Goal: Complete application form

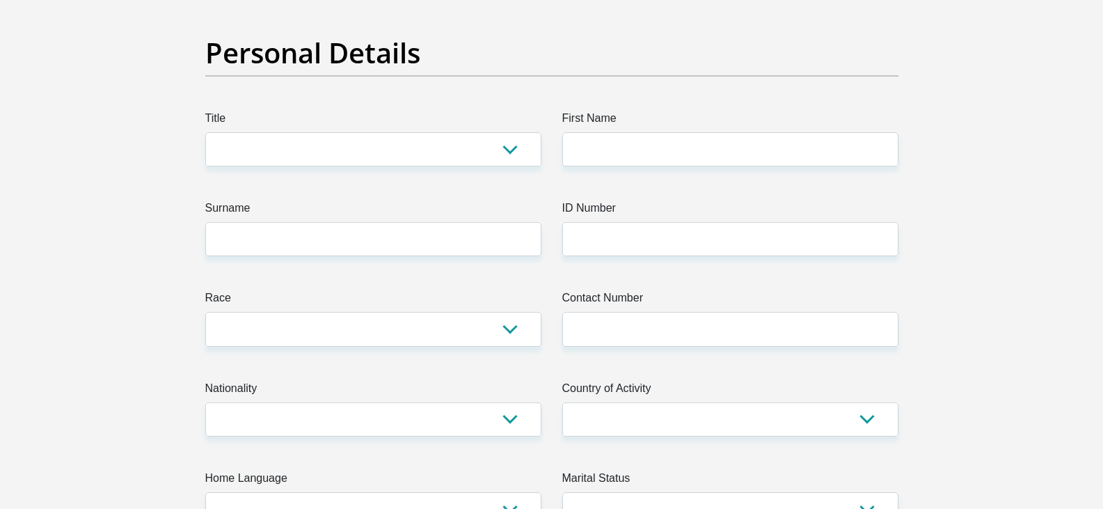
scroll to position [70, 0]
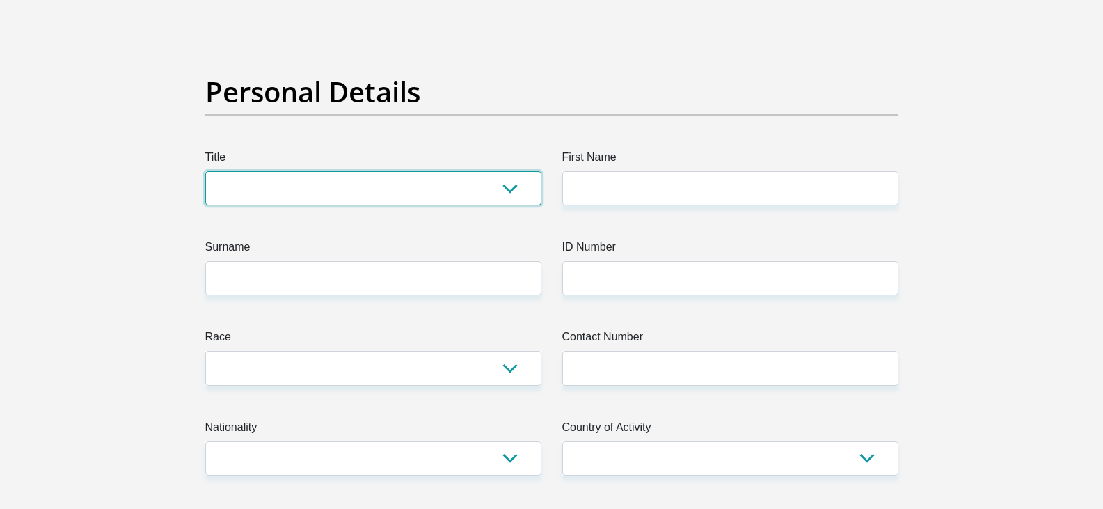
click at [264, 187] on select "Mr Ms Mrs Dr [PERSON_NAME]" at bounding box center [373, 188] width 336 height 34
select select "Mr"
click at [205, 171] on select "Mr Ms Mrs Dr [PERSON_NAME]" at bounding box center [373, 188] width 336 height 34
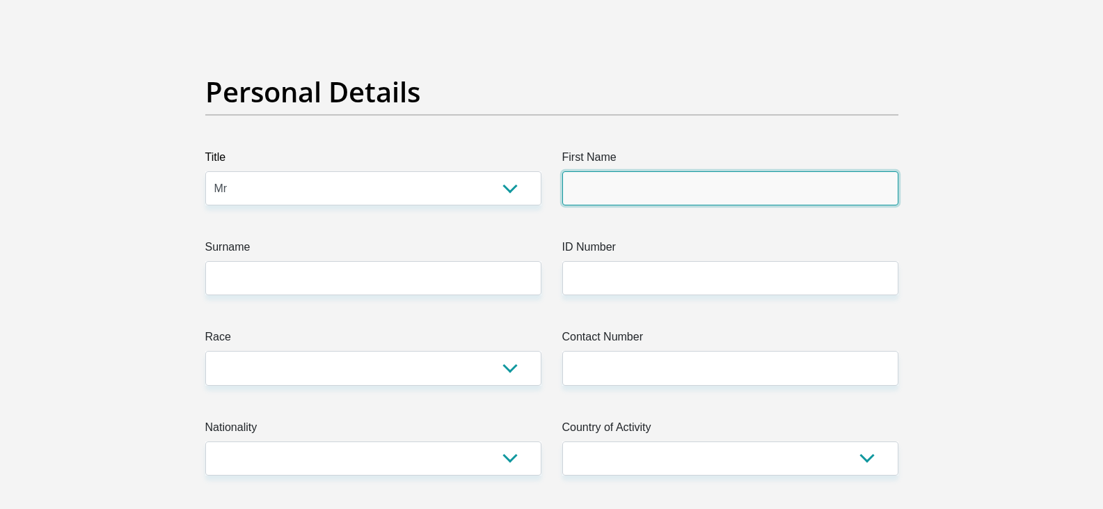
click at [599, 199] on input "First Name" at bounding box center [730, 188] width 336 height 34
click at [595, 190] on input "BaldtJuan" at bounding box center [730, 188] width 336 height 34
type input "BaldtJuan"
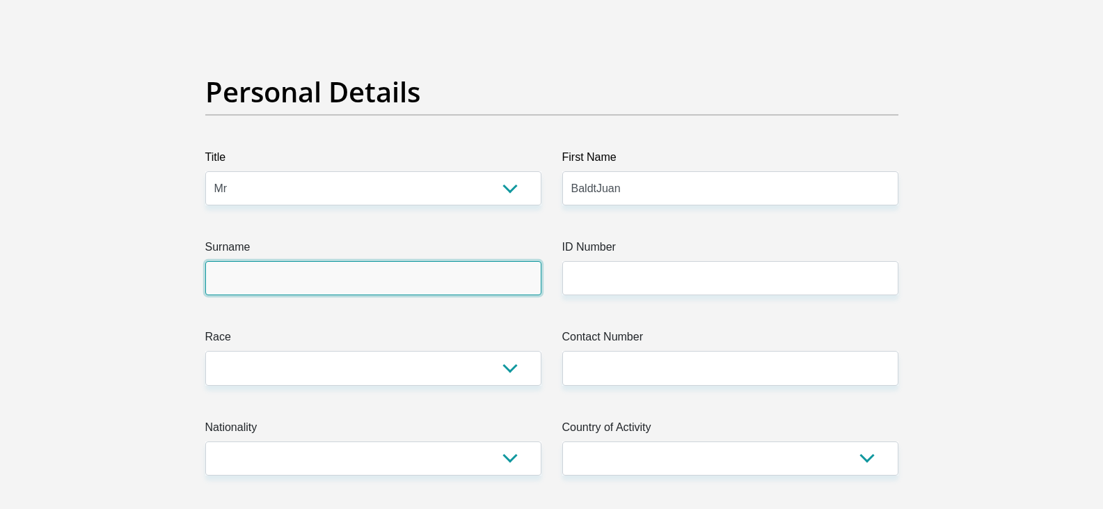
click at [278, 283] on input "Surname" at bounding box center [373, 278] width 336 height 34
type input "Greyling"
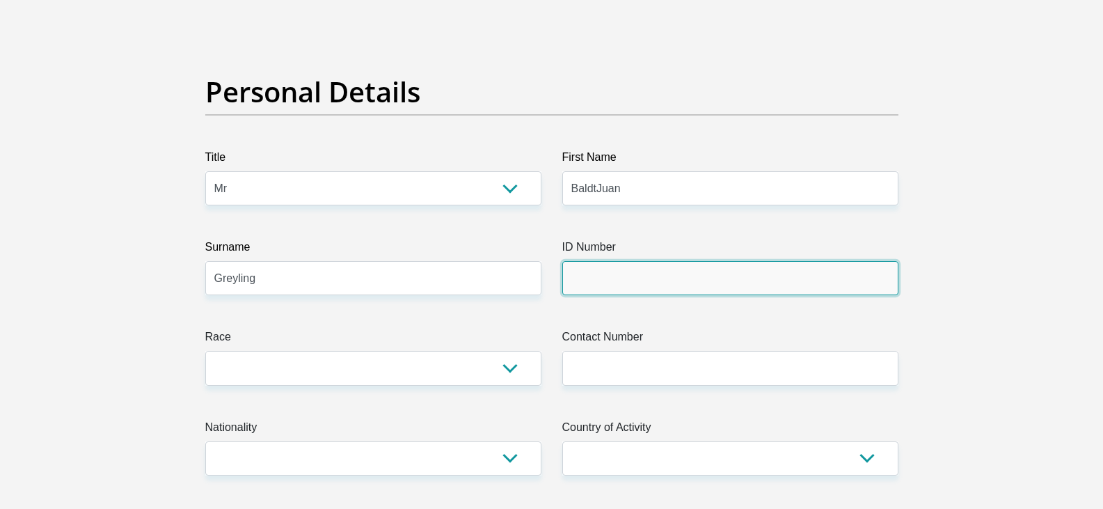
click at [600, 272] on input "ID Number" at bounding box center [730, 278] width 336 height 34
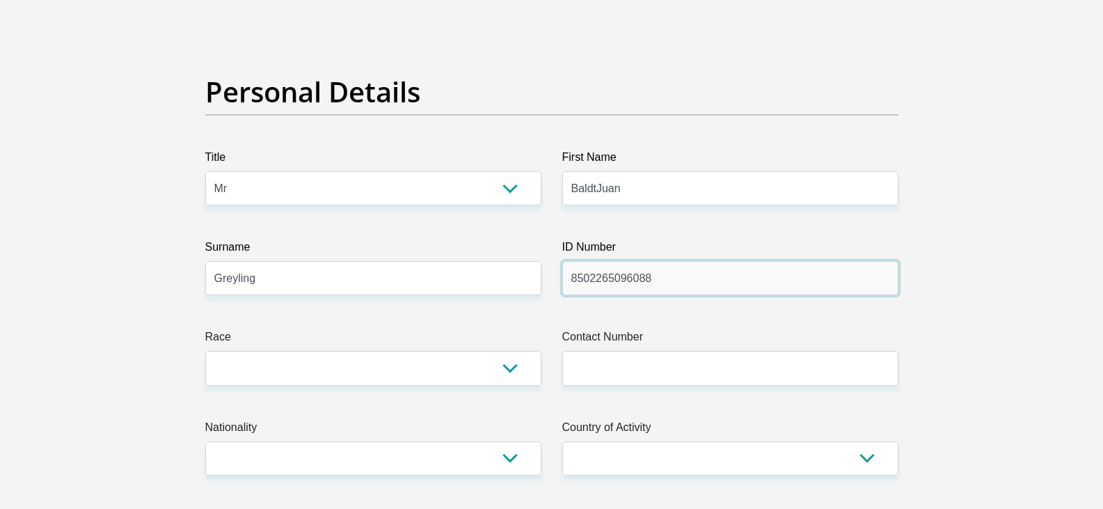
type input "8502265096088"
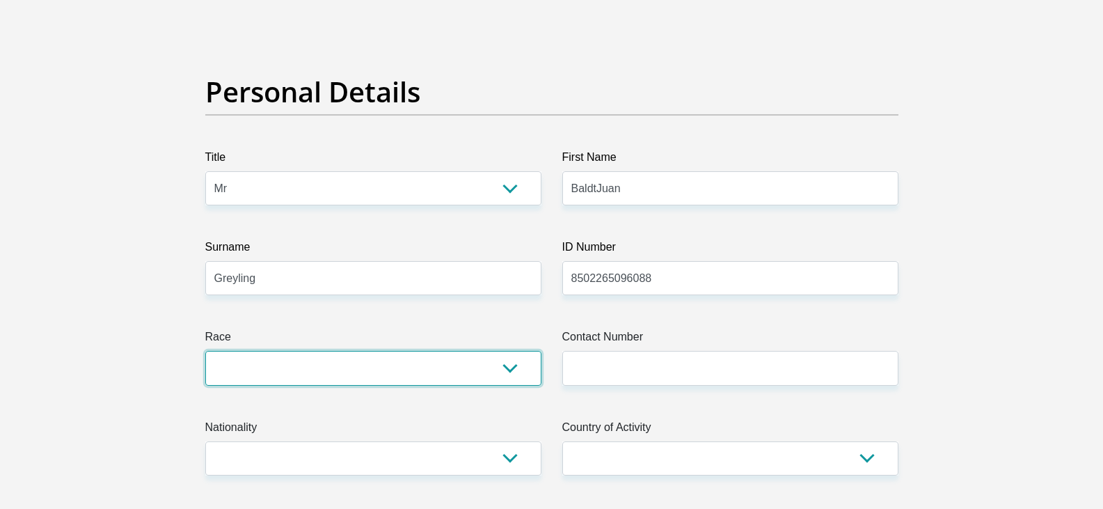
click at [497, 374] on select "Black Coloured Indian White Other" at bounding box center [373, 368] width 336 height 34
select select "4"
click at [205, 351] on select "Black Coloured Indian White Other" at bounding box center [373, 368] width 336 height 34
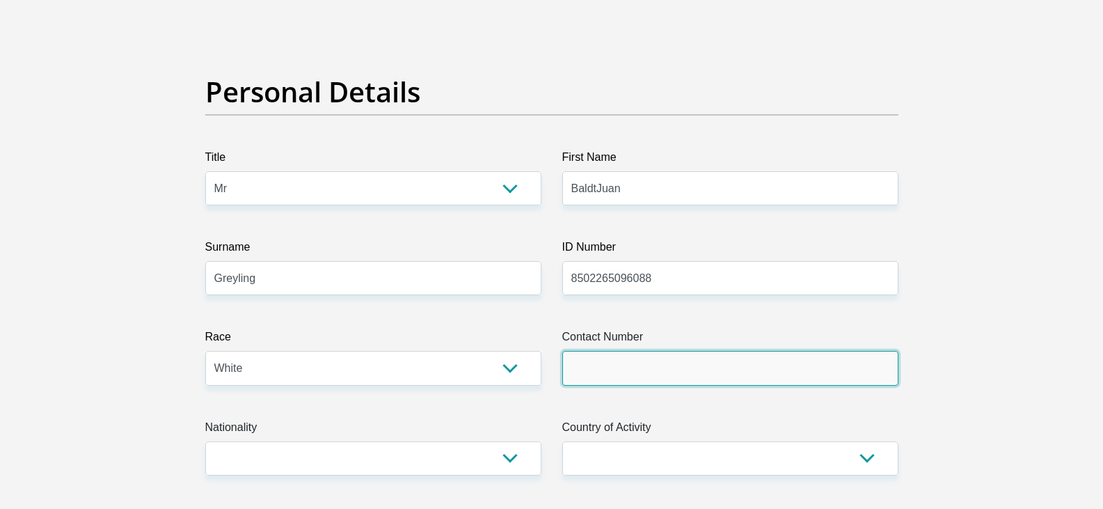
click at [607, 373] on input "Contact Number" at bounding box center [730, 368] width 336 height 34
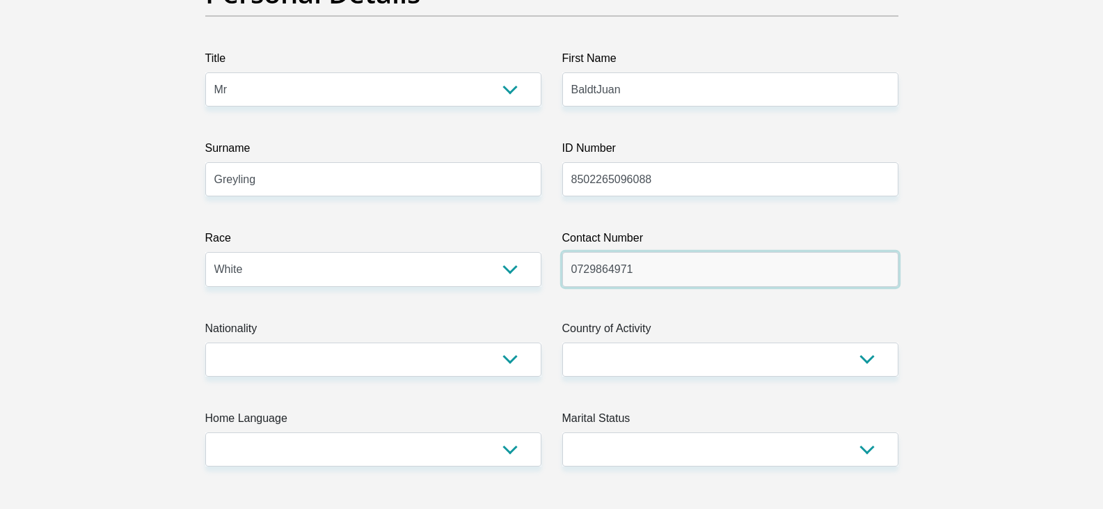
scroll to position [348, 0]
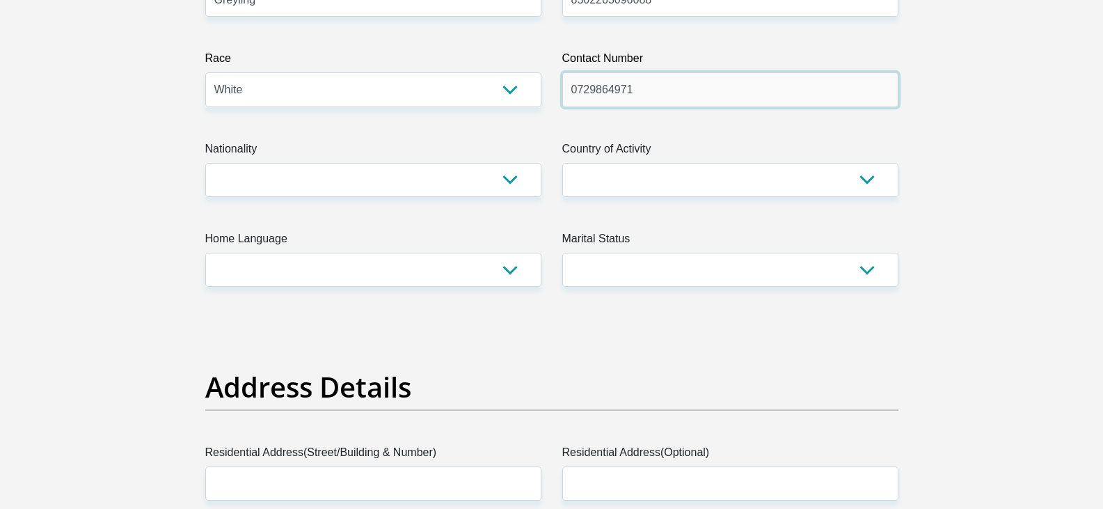
type input "0729864971"
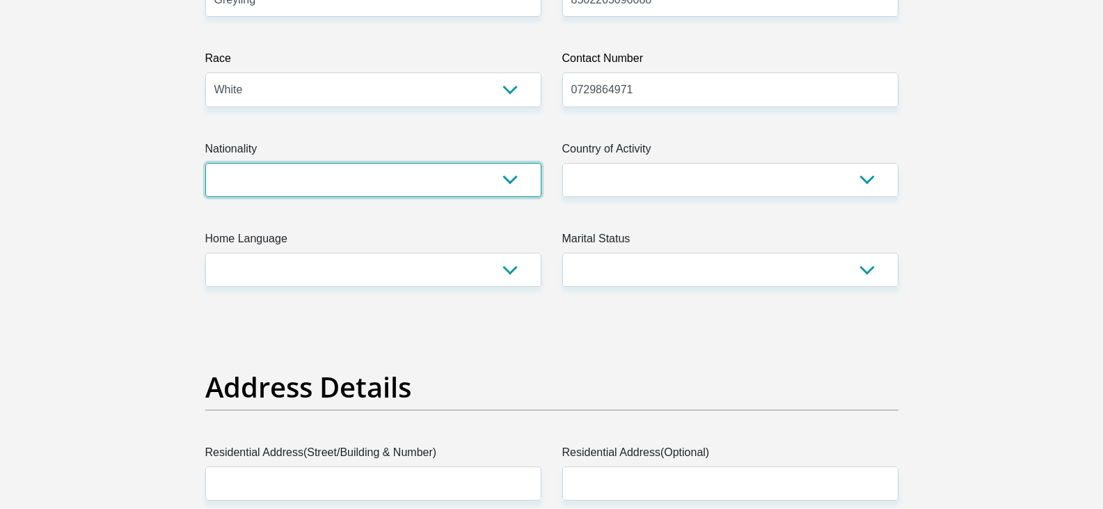
click at [507, 179] on select "[GEOGRAPHIC_DATA] [GEOGRAPHIC_DATA] [GEOGRAPHIC_DATA] [GEOGRAPHIC_DATA] [GEOGRA…" at bounding box center [373, 180] width 336 height 34
select select "ZAF"
click at [205, 163] on select "[GEOGRAPHIC_DATA] [GEOGRAPHIC_DATA] [GEOGRAPHIC_DATA] [GEOGRAPHIC_DATA] [GEOGRA…" at bounding box center [373, 180] width 336 height 34
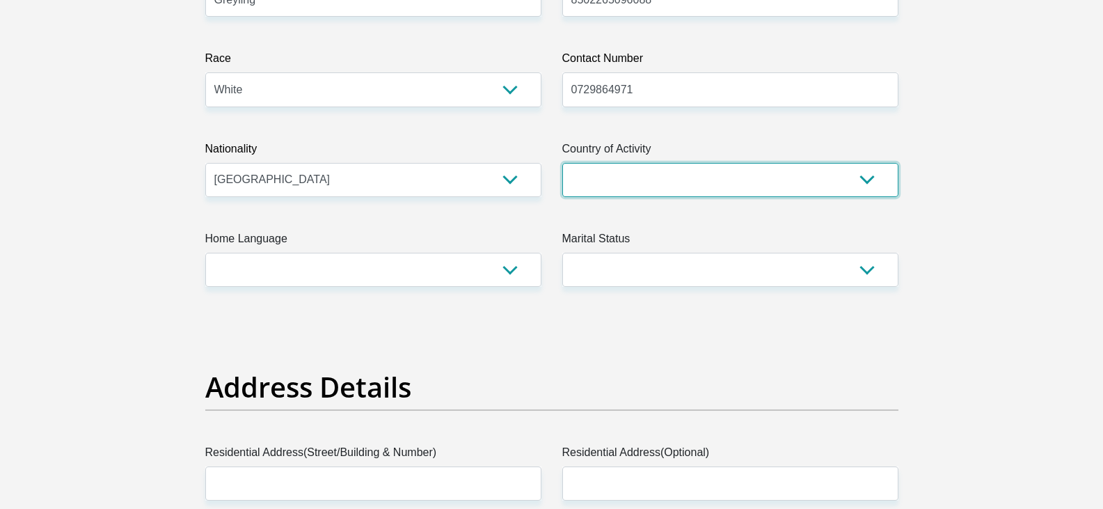
click at [634, 175] on select "[GEOGRAPHIC_DATA] [GEOGRAPHIC_DATA] [GEOGRAPHIC_DATA] [GEOGRAPHIC_DATA] [GEOGRA…" at bounding box center [730, 180] width 336 height 34
select select "ZAF"
click at [562, 163] on select "[GEOGRAPHIC_DATA] [GEOGRAPHIC_DATA] [GEOGRAPHIC_DATA] [GEOGRAPHIC_DATA] [GEOGRA…" at bounding box center [730, 180] width 336 height 34
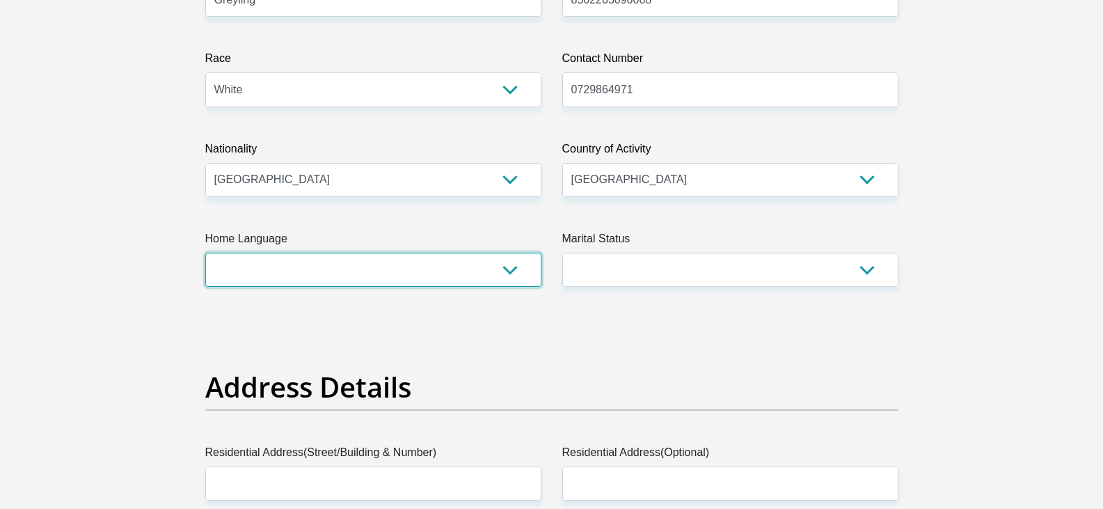
click at [508, 269] on select "Afrikaans English Sepedi South Ndebele Southern Sotho Swati Tsonga Tswana Venda…" at bounding box center [373, 270] width 336 height 34
select select "afr"
click at [205, 253] on select "Afrikaans English Sepedi South Ndebele Southern Sotho Swati Tsonga Tswana Venda…" at bounding box center [373, 270] width 336 height 34
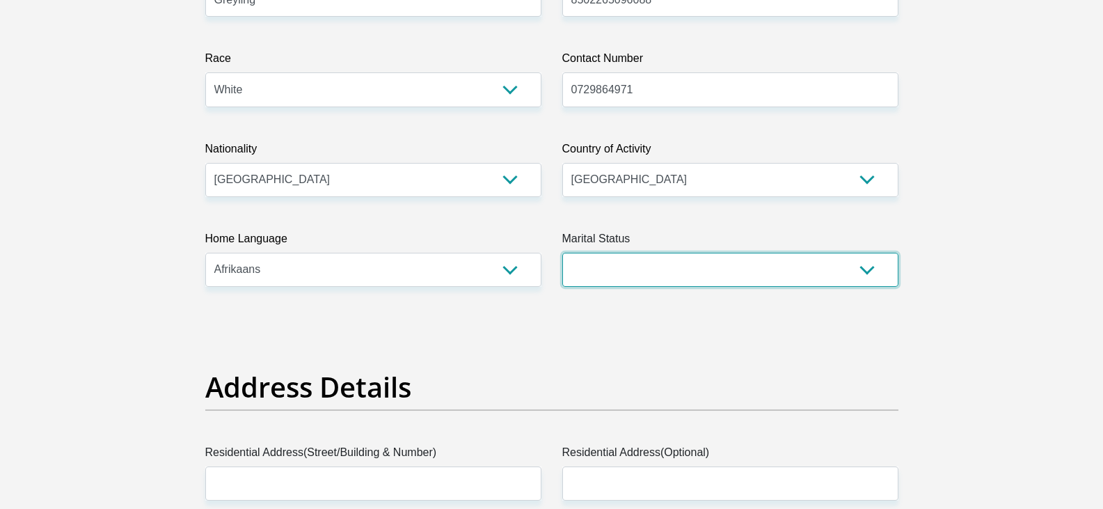
click at [775, 275] on select "Married ANC Single Divorced Widowed Married COP or Customary Law" at bounding box center [730, 270] width 336 height 34
select select "1"
click at [562, 253] on select "Married ANC Single Divorced Widowed Married COP or Customary Law" at bounding box center [730, 270] width 336 height 34
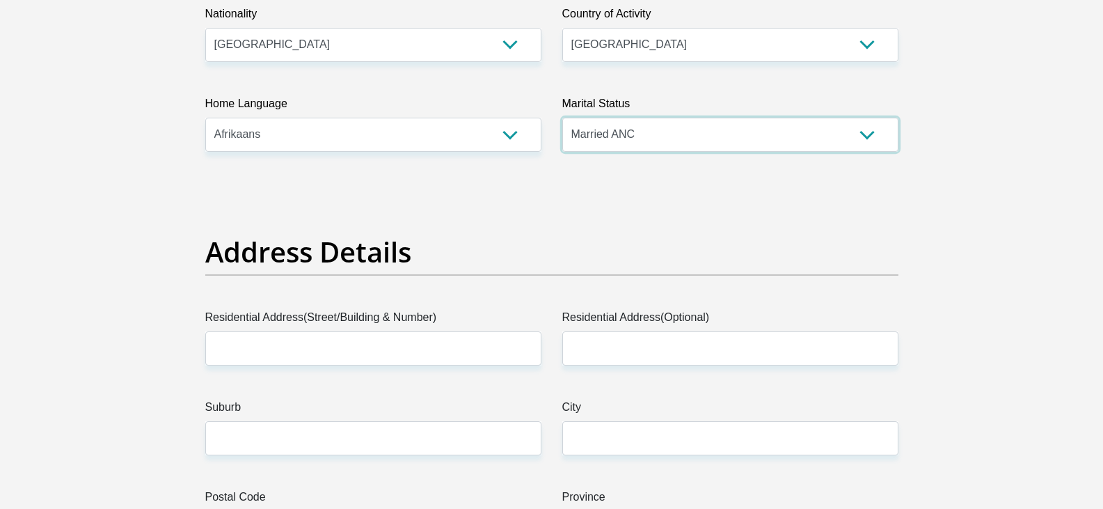
scroll to position [487, 0]
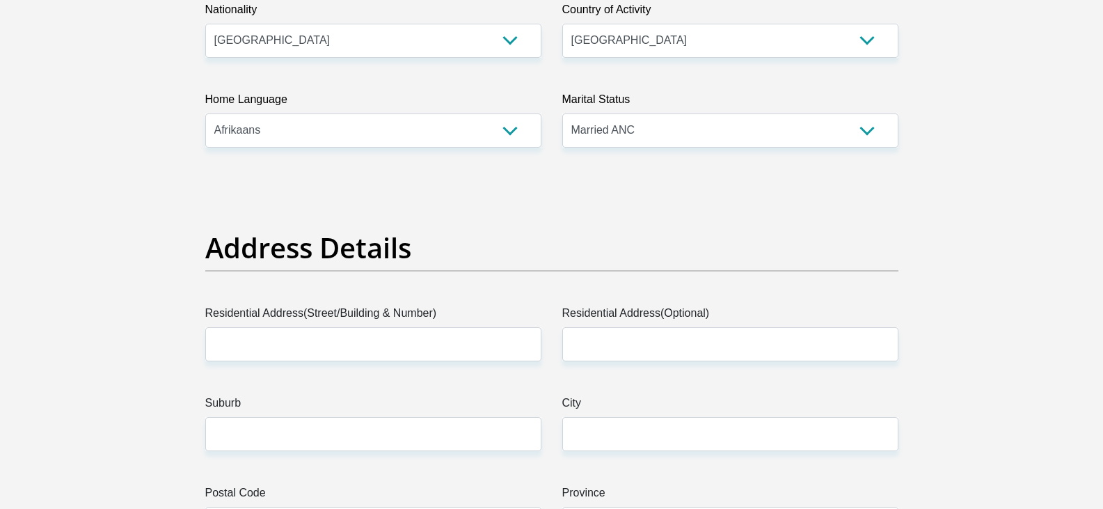
click at [870, 127] on select "Married ANC Single Divorced Widowed Married COP or Customary Law" at bounding box center [730, 130] width 336 height 34
click at [562, 113] on select "Married ANC Single Divorced Widowed Married COP or Customary Law" at bounding box center [730, 130] width 336 height 34
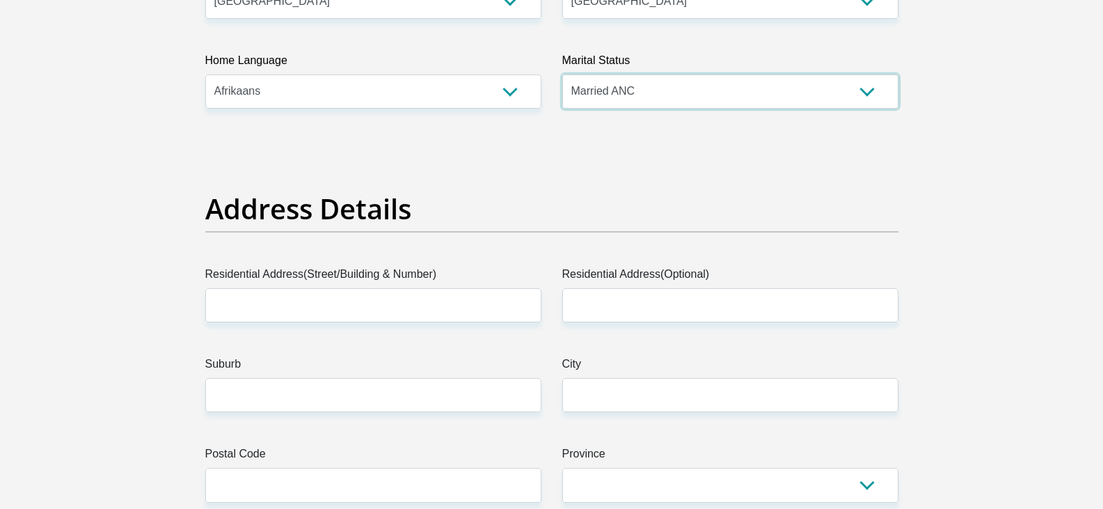
scroll to position [626, 0]
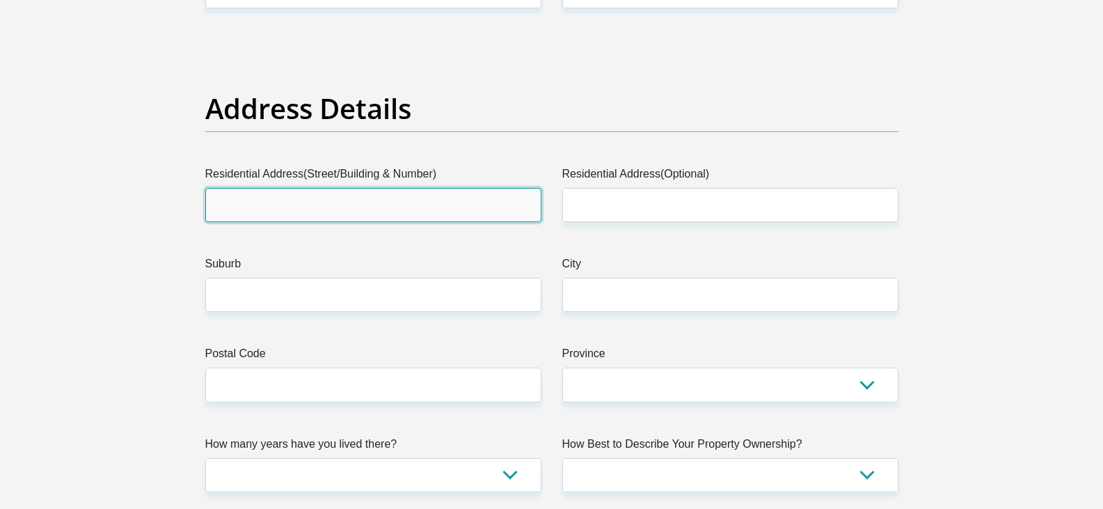
click at [378, 207] on input "Residential Address(Street/Building & Number)" at bounding box center [373, 205] width 336 height 34
type input "[STREET_ADDRESS]"
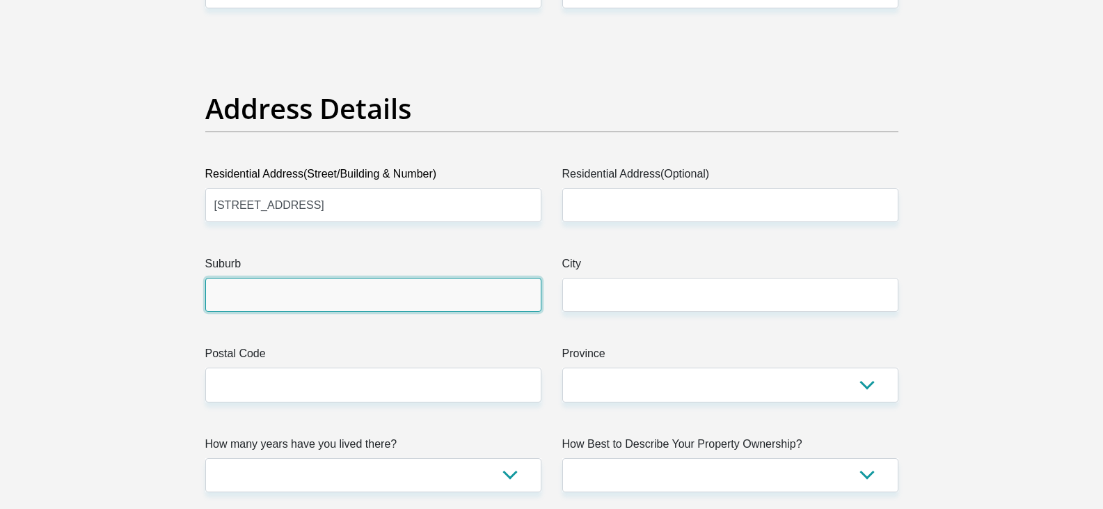
click at [331, 296] on input "Suburb" at bounding box center [373, 295] width 336 height 34
type input "Outeniqua Strand"
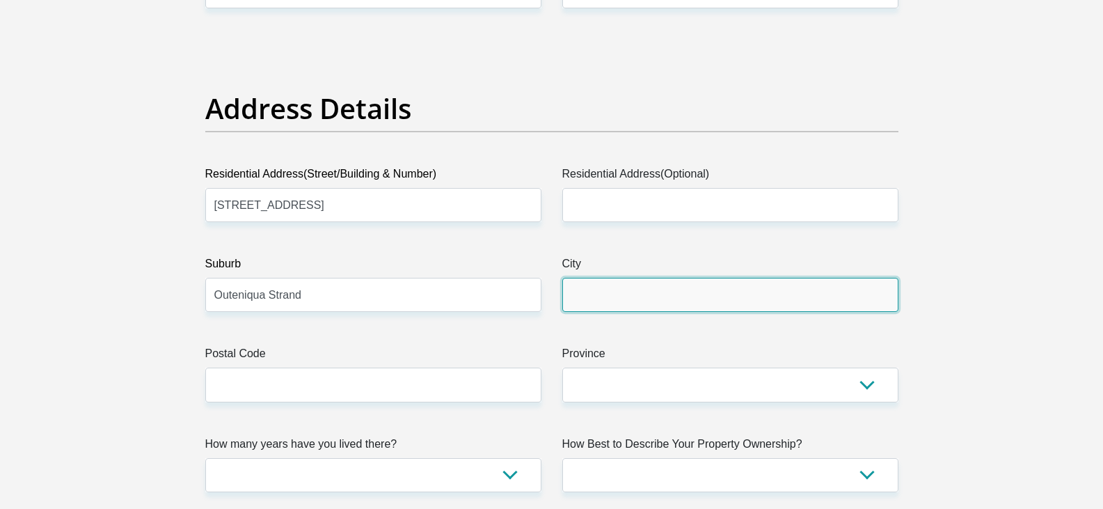
click at [630, 294] on input "City" at bounding box center [730, 295] width 336 height 34
type input "Mosselbay"
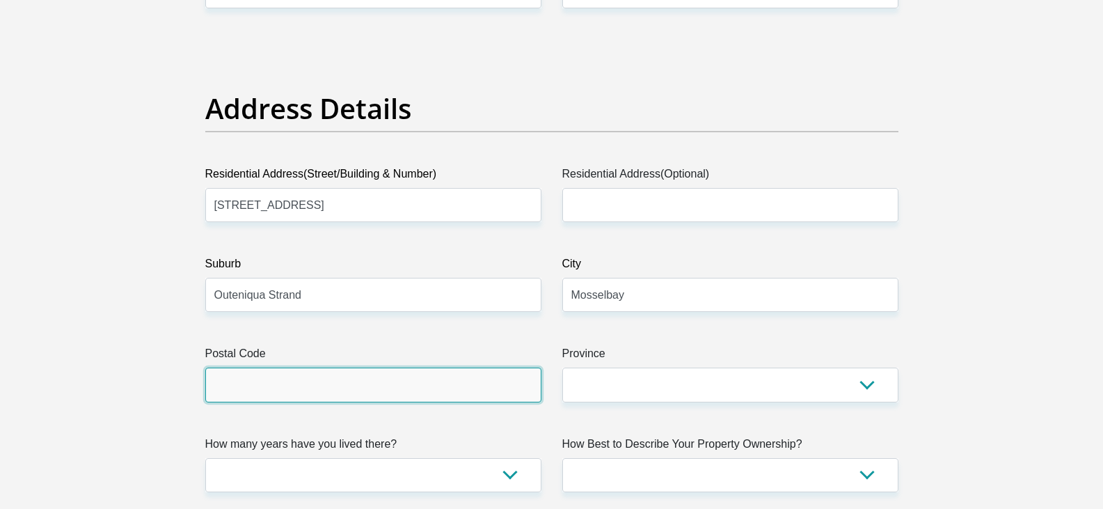
click at [413, 383] on input "Postal Code" at bounding box center [373, 384] width 336 height 34
type input "6525"
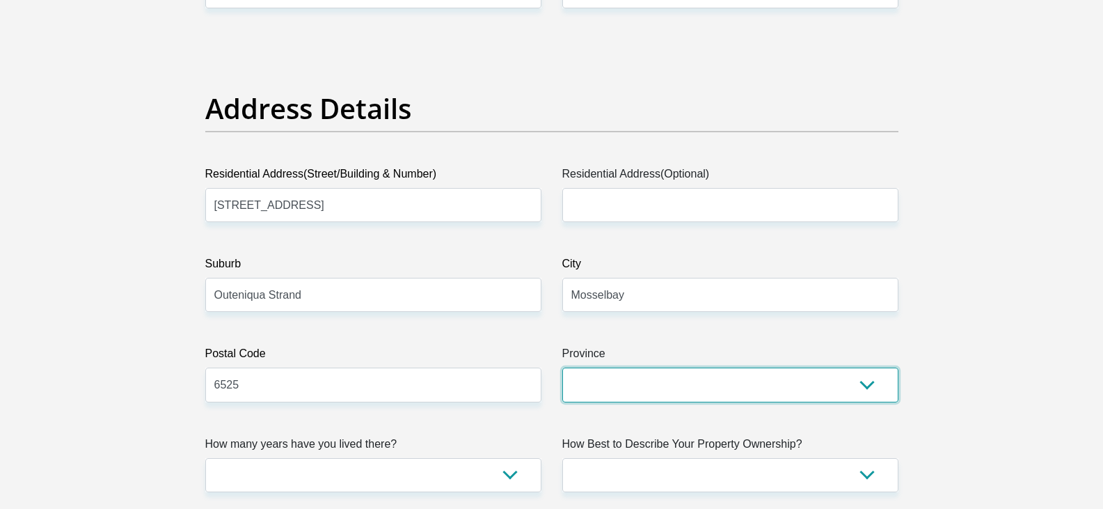
click at [592, 397] on select "Eastern Cape Free State [GEOGRAPHIC_DATA] [GEOGRAPHIC_DATA][DATE] [GEOGRAPHIC_D…" at bounding box center [730, 384] width 336 height 34
select select "Western Cape"
click at [562, 367] on select "Eastern Cape Free State [GEOGRAPHIC_DATA] [GEOGRAPHIC_DATA][DATE] [GEOGRAPHIC_D…" at bounding box center [730, 384] width 336 height 34
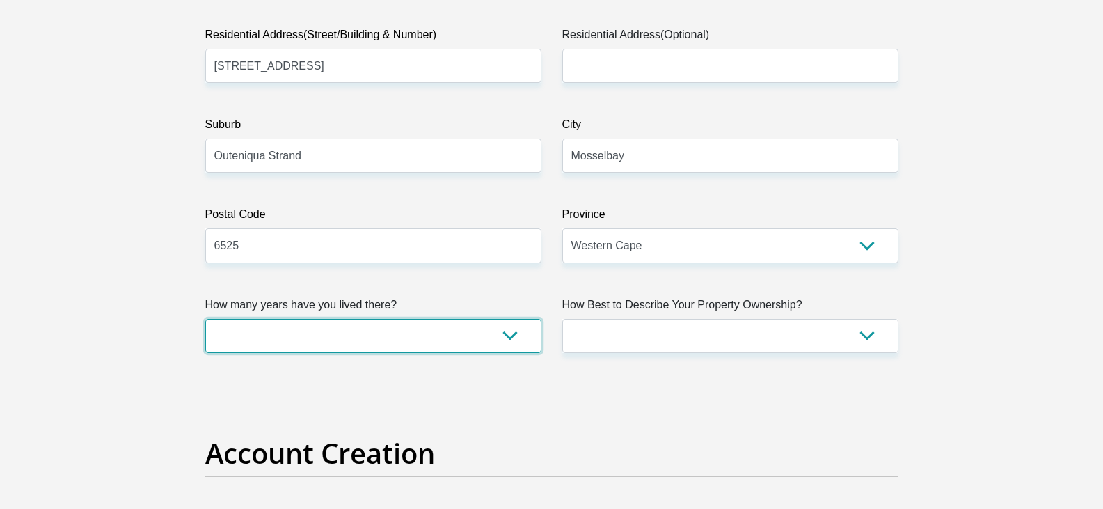
click at [507, 329] on select "less than 1 year 1-3 years 3-5 years 5+ years" at bounding box center [373, 336] width 336 height 34
select select "5"
click at [205, 319] on select "less than 1 year 1-3 years 3-5 years 5+ years" at bounding box center [373, 336] width 336 height 34
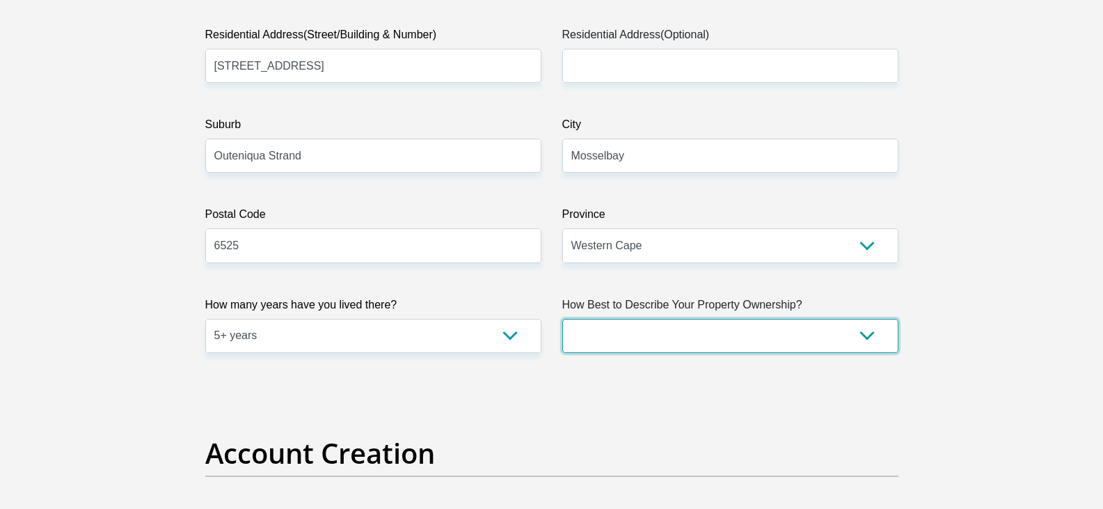
click at [685, 335] on select "Owned Rented Family Owned Company Dwelling" at bounding box center [730, 336] width 336 height 34
click at [562, 319] on select "Owned Rented Family Owned Company Dwelling" at bounding box center [730, 336] width 336 height 34
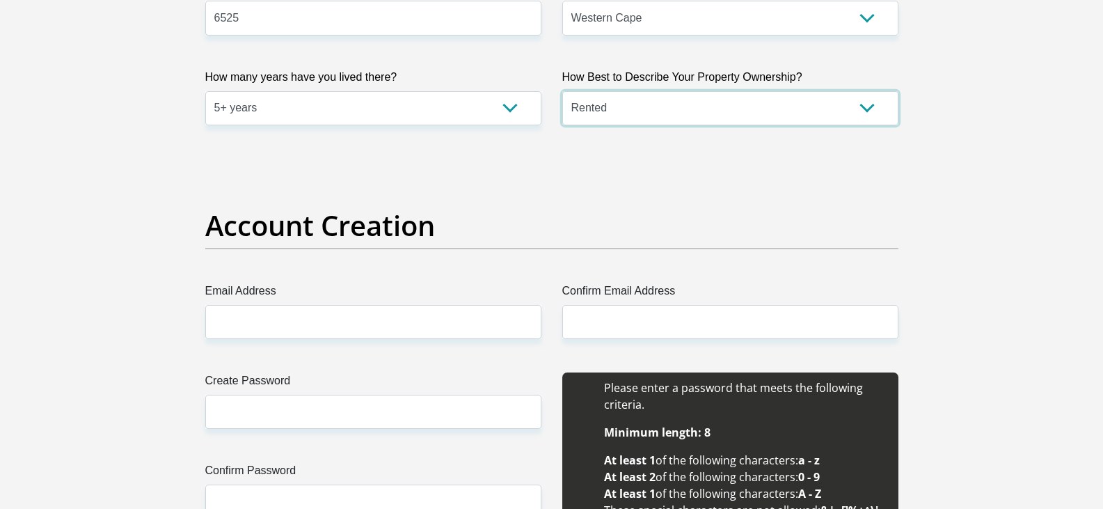
scroll to position [1044, 0]
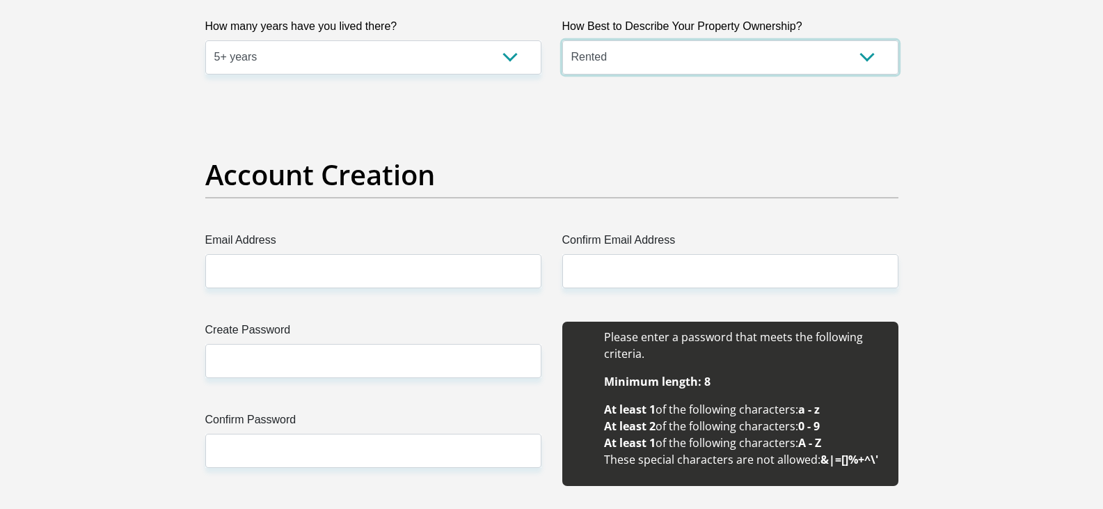
click at [871, 57] on select "Owned Rented Family Owned Company Dwelling" at bounding box center [730, 57] width 336 height 34
select select "parents"
click at [562, 40] on select "Owned Rented Family Owned Company Dwelling" at bounding box center [730, 57] width 336 height 34
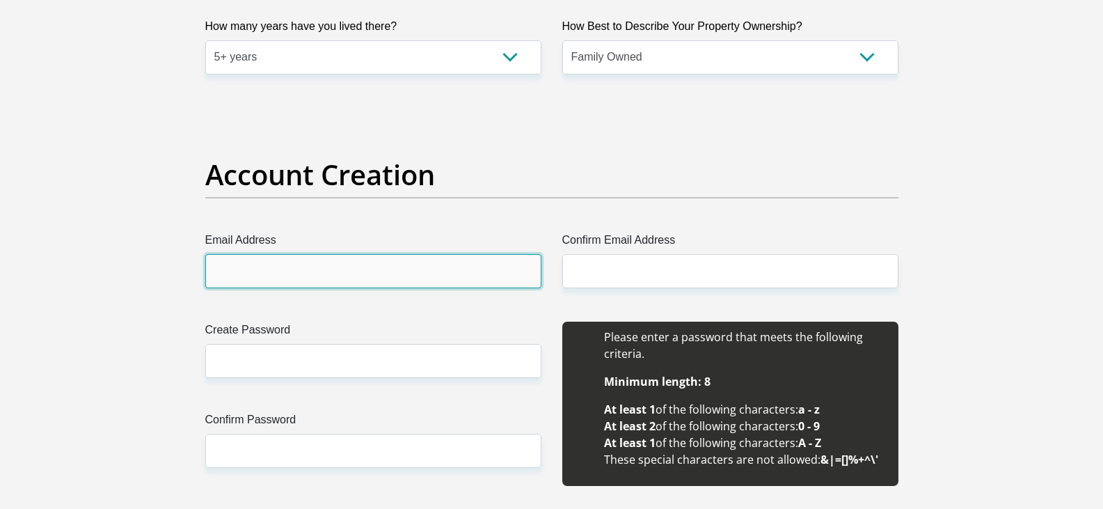
click at [300, 280] on input "Email Address" at bounding box center [373, 271] width 336 height 34
type input "[EMAIL_ADDRESS][DOMAIN_NAME]"
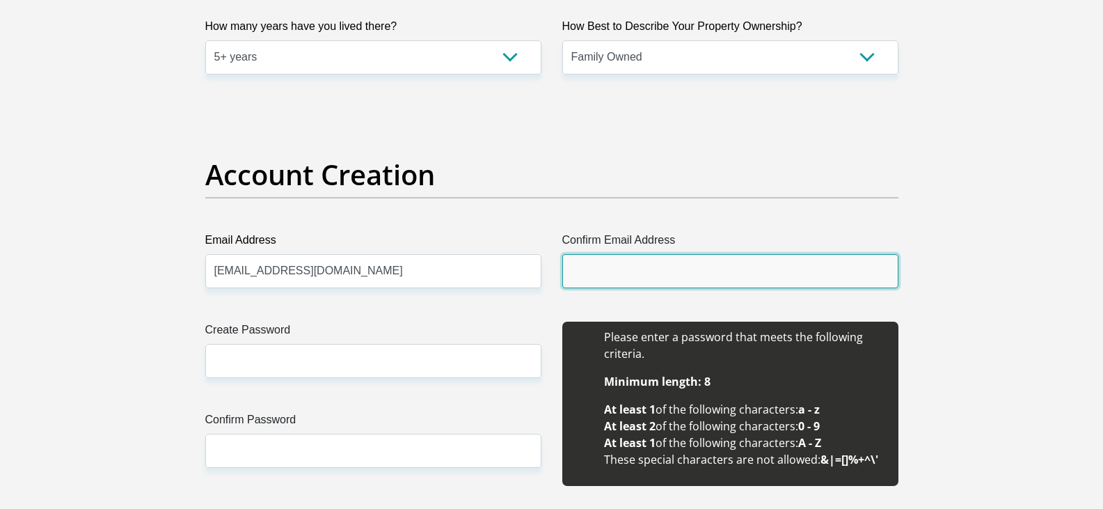
click at [589, 276] on input "Confirm Email Address" at bounding box center [730, 271] width 336 height 34
type input "[EMAIL_ADDRESS][DOMAIN_NAME]"
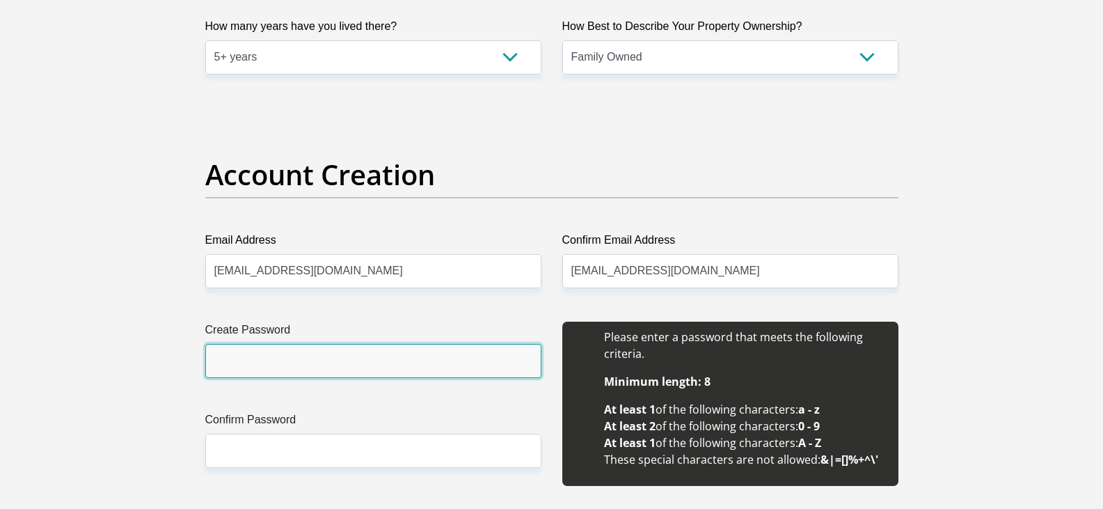
click at [374, 371] on input "Create Password" at bounding box center [373, 361] width 336 height 34
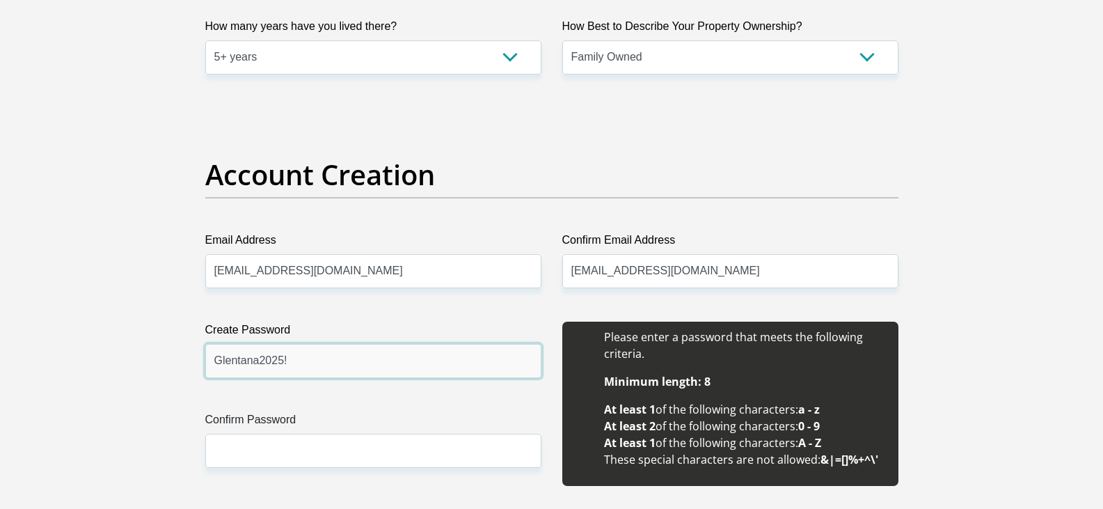
type input "Glentana2025!"
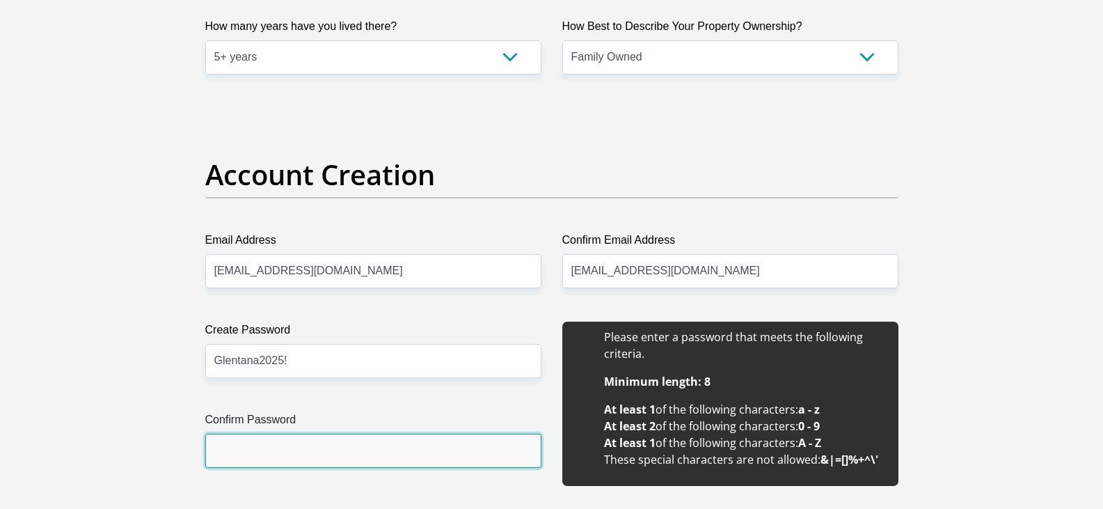
click at [251, 460] on input "Confirm Password" at bounding box center [373, 451] width 336 height 34
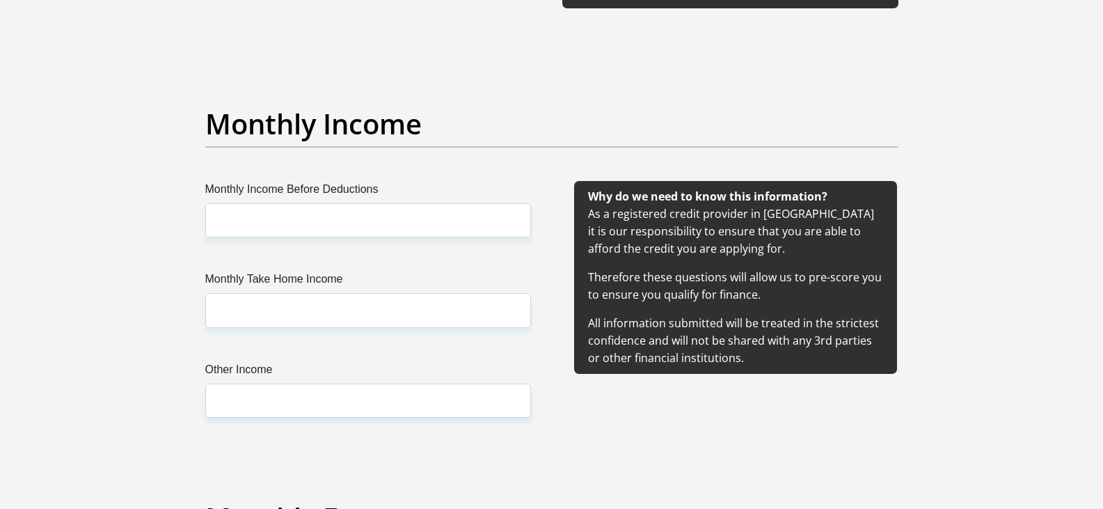
scroll to position [1531, 0]
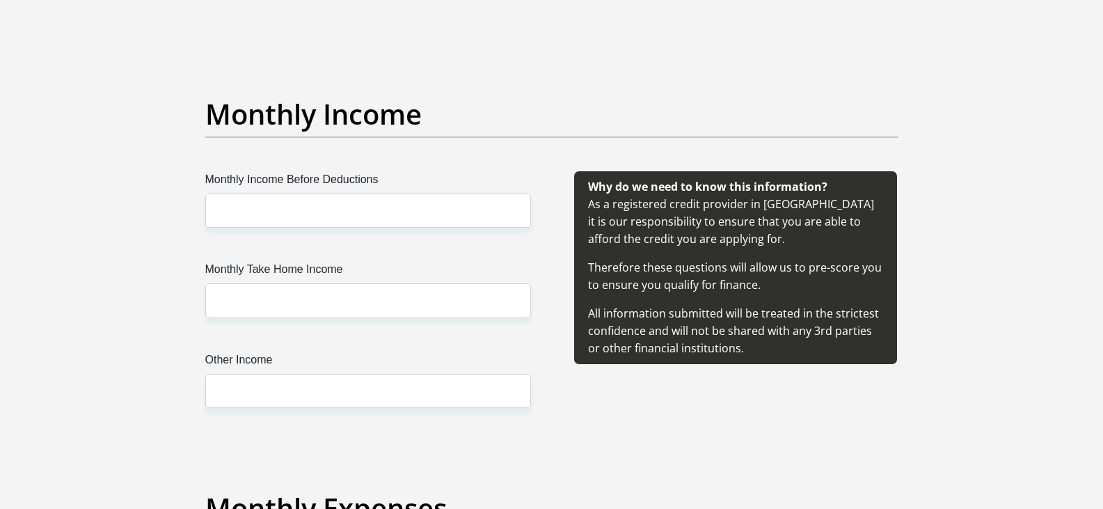
type input "Glentana2025!"
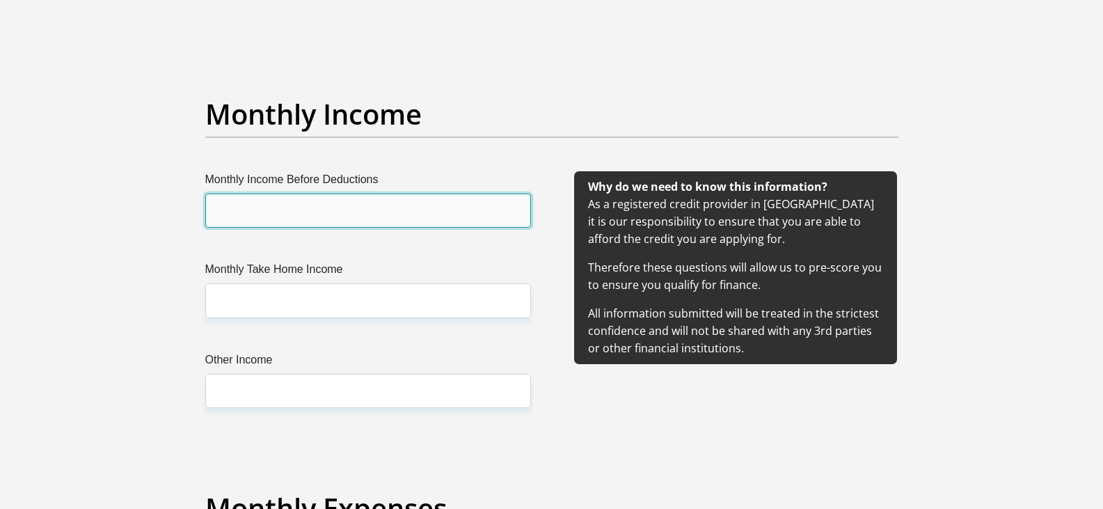
click at [286, 223] on input "Monthly Income Before Deductions" at bounding box center [368, 210] width 326 height 34
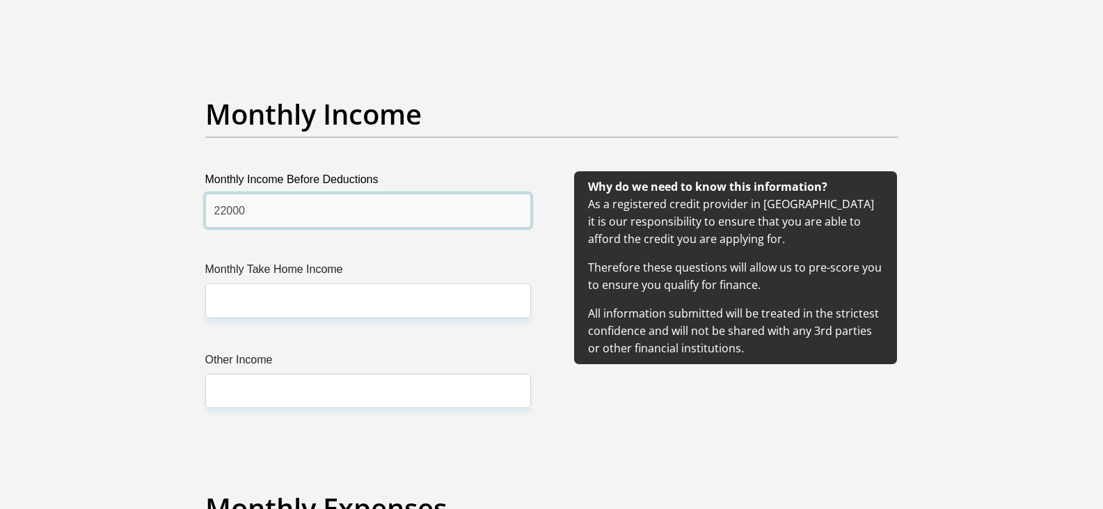
type input "22000"
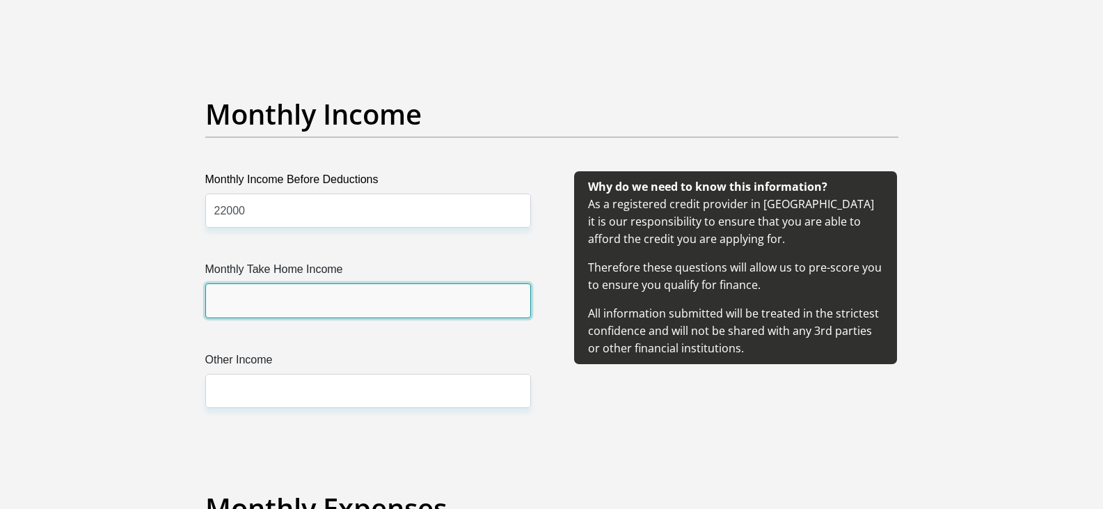
click at [256, 305] on input "Monthly Take Home Income" at bounding box center [368, 300] width 326 height 34
type input "12000"
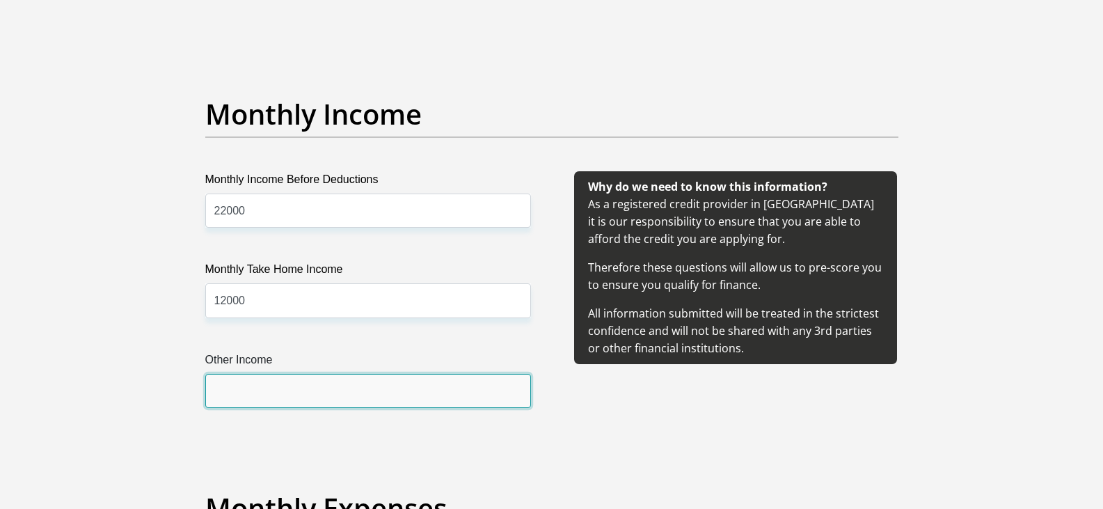
click at [258, 384] on input "Other Income" at bounding box center [368, 391] width 326 height 34
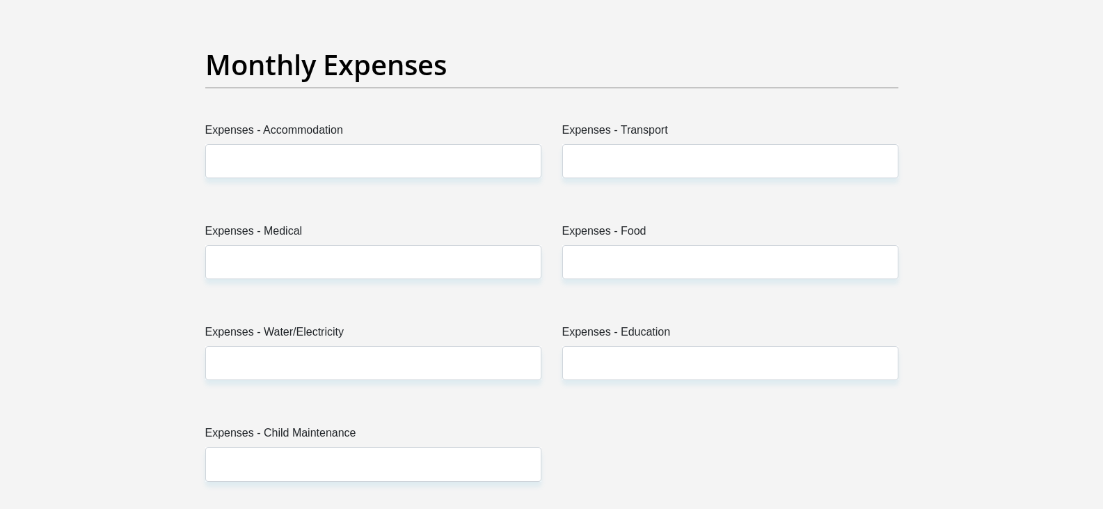
scroll to position [2018, 0]
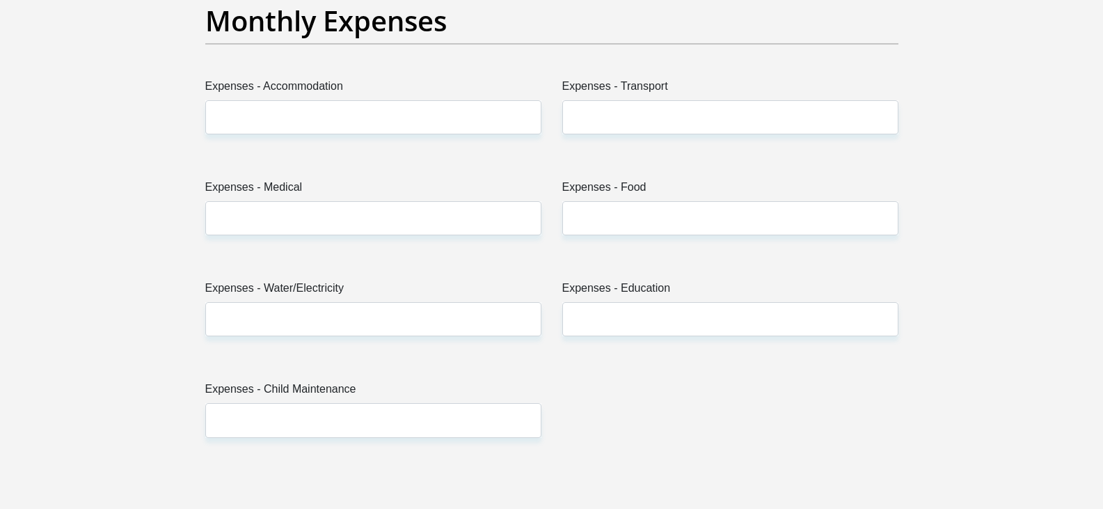
type input "3900"
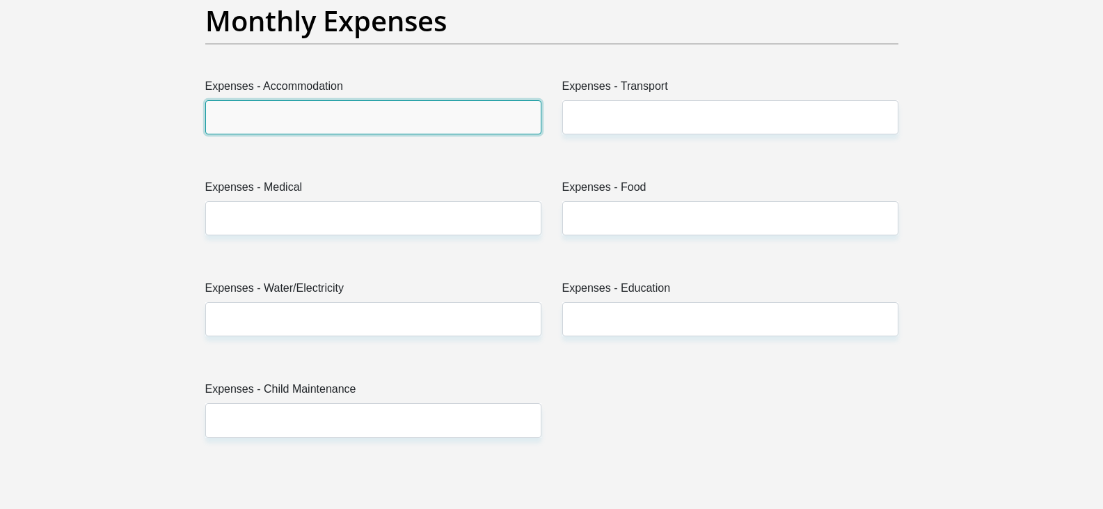
click at [315, 115] on input "Expenses - Accommodation" at bounding box center [373, 117] width 336 height 34
type input "0"
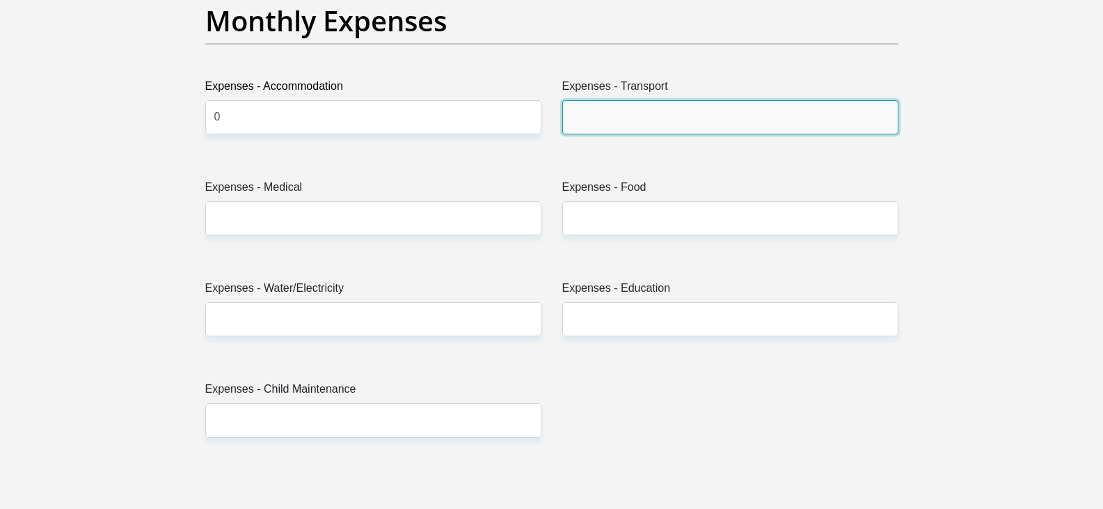
click at [628, 119] on input "Expenses - Transport" at bounding box center [730, 117] width 336 height 34
type input "3500"
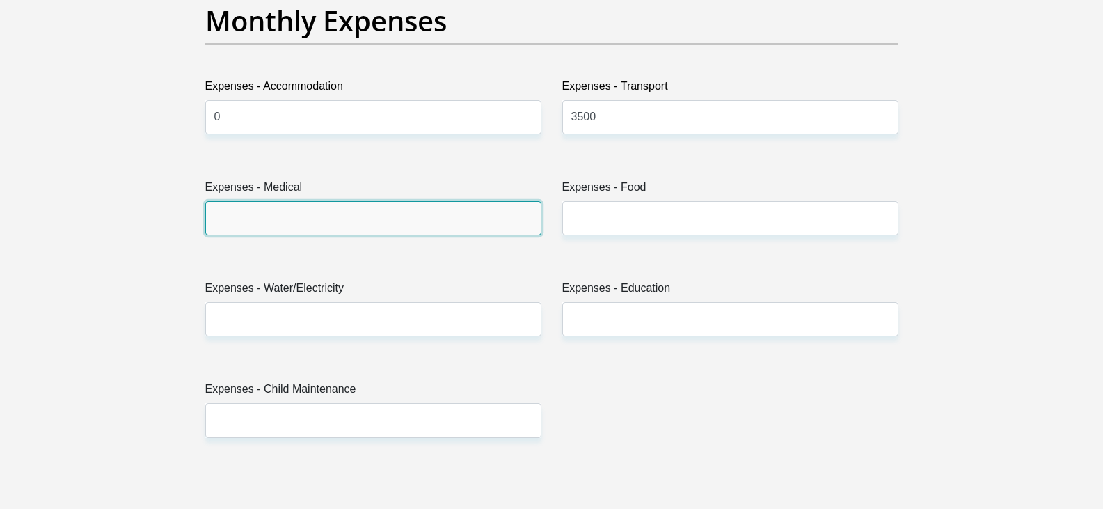
click at [319, 217] on input "Expenses - Medical" at bounding box center [373, 218] width 336 height 34
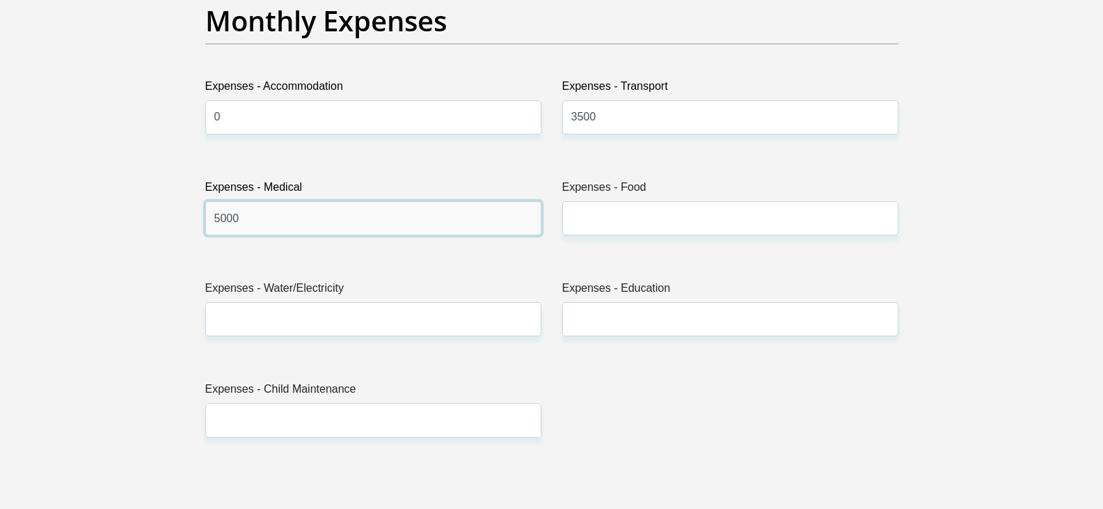
type input "5000"
click at [617, 120] on input "3500" at bounding box center [730, 117] width 336 height 34
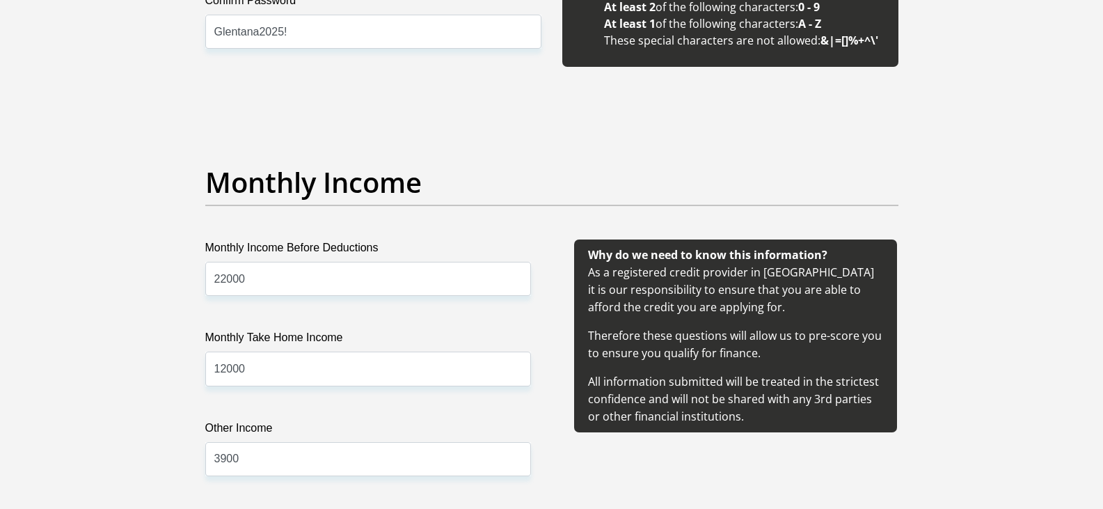
scroll to position [1461, 0]
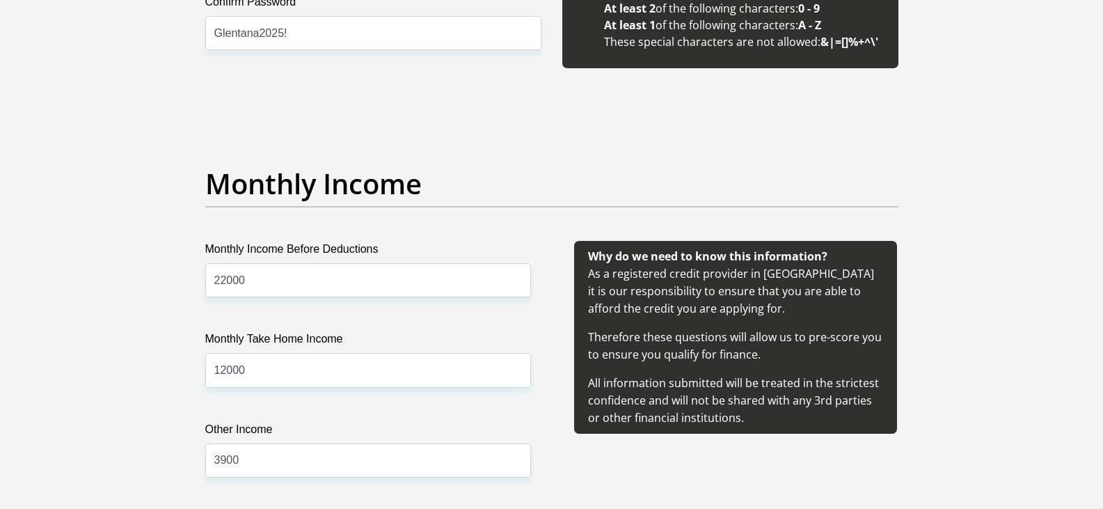
type input "3000"
click at [281, 273] on input "22000" at bounding box center [368, 280] width 326 height 34
type input "2"
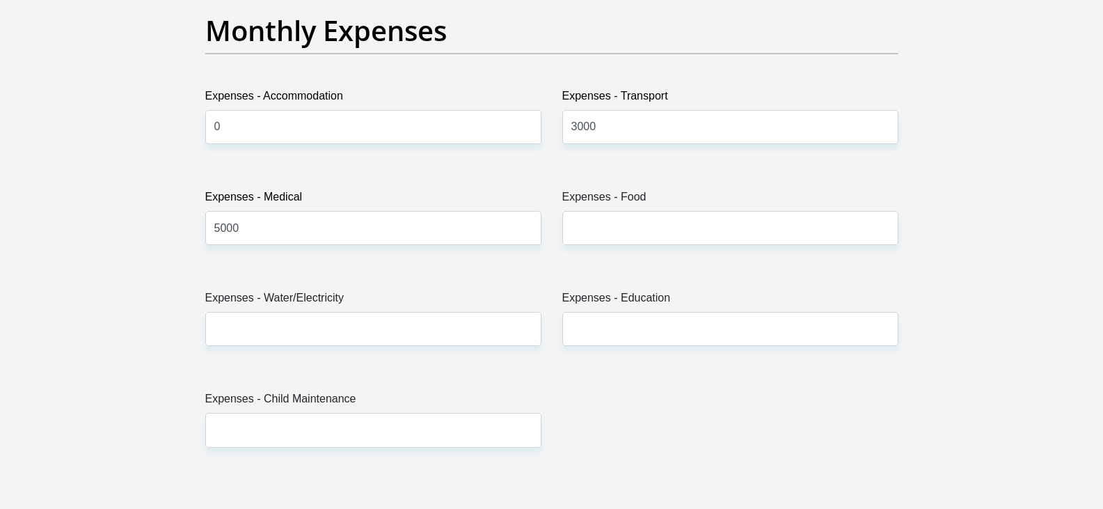
scroll to position [2018, 0]
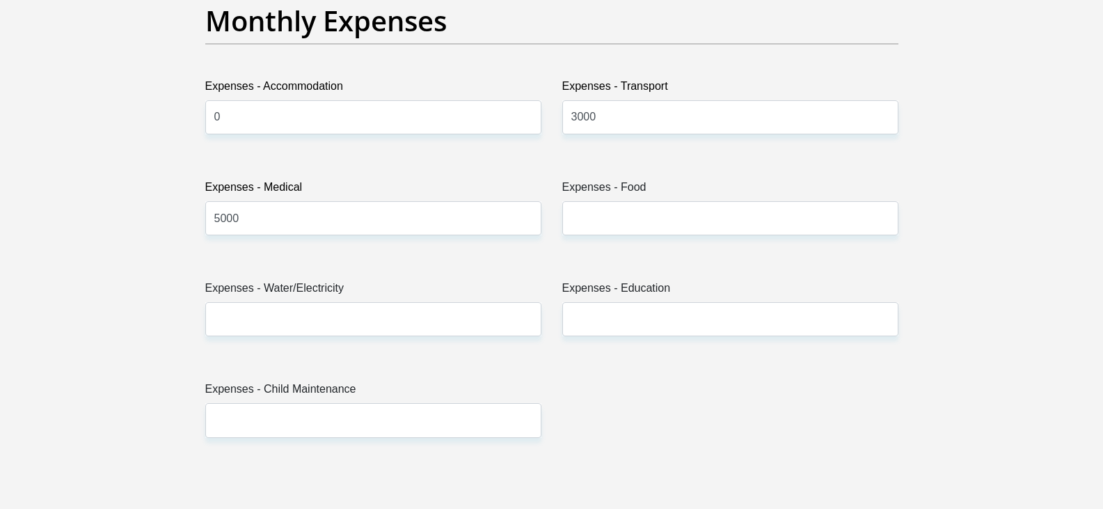
type input "35000"
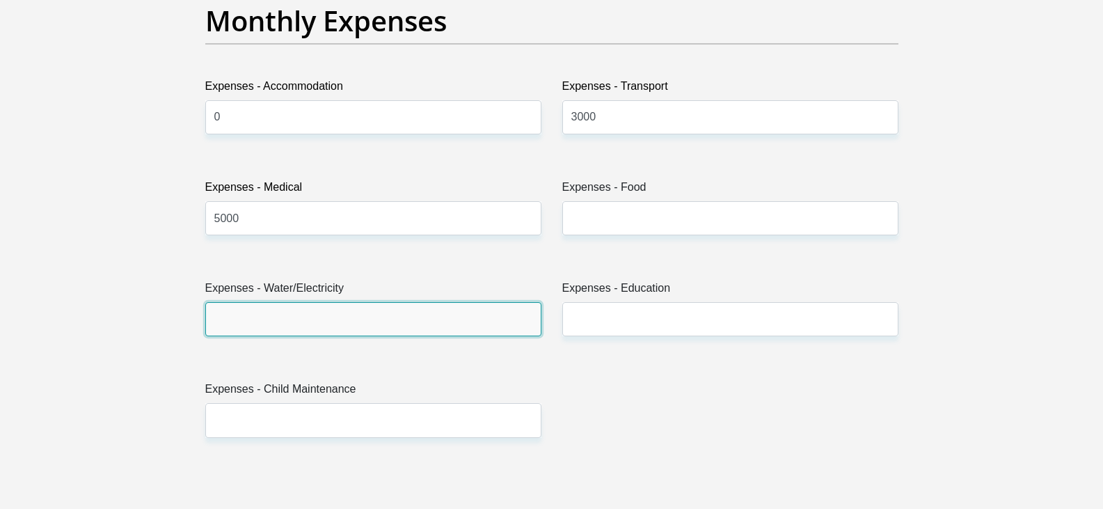
click at [327, 316] on input "Expenses - Water/Electricity" at bounding box center [373, 319] width 336 height 34
type input "0"
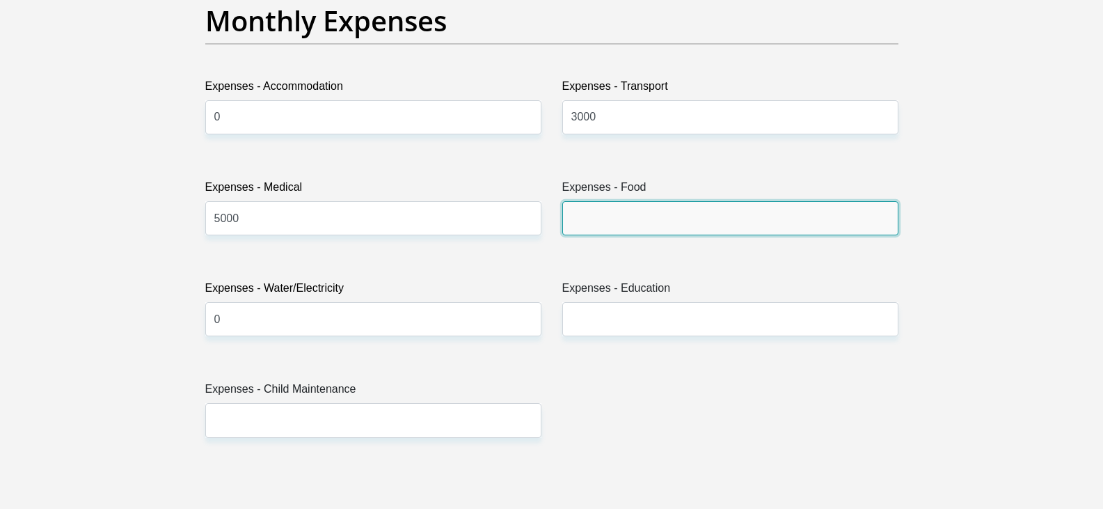
click at [670, 230] on input "Expenses - Food" at bounding box center [730, 218] width 336 height 34
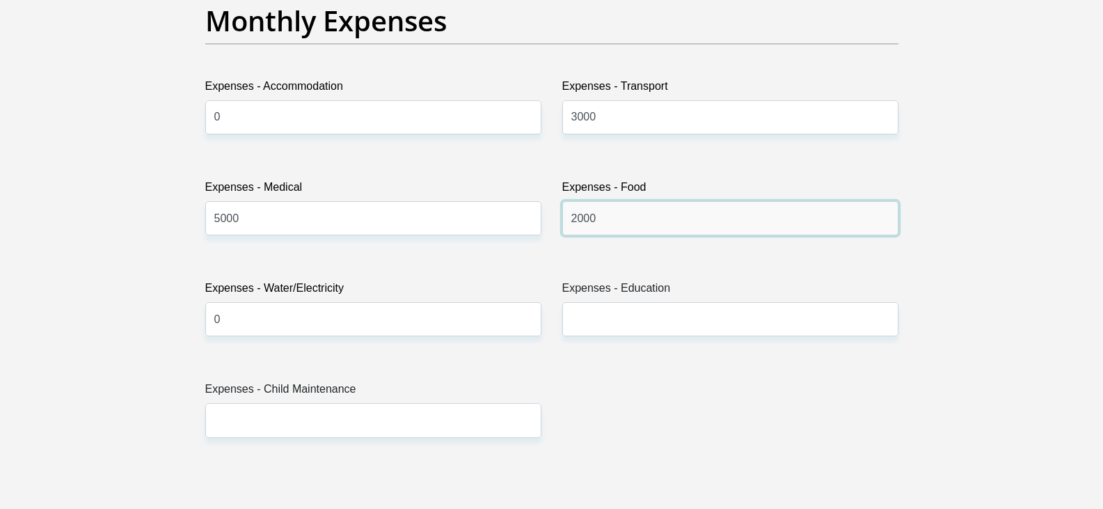
scroll to position [1601, 0]
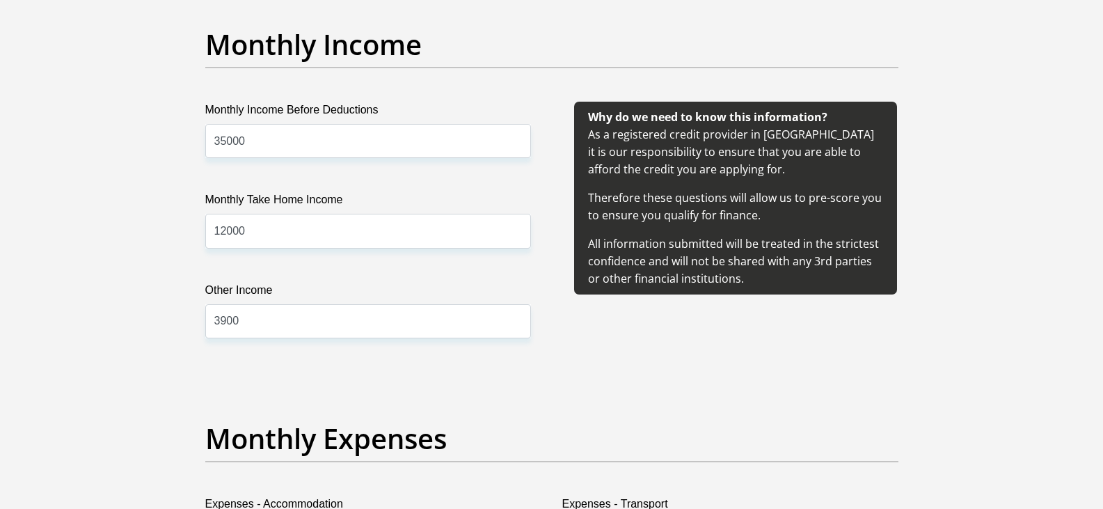
type input "2000"
click at [263, 230] on input "12000" at bounding box center [368, 231] width 326 height 34
type input "1"
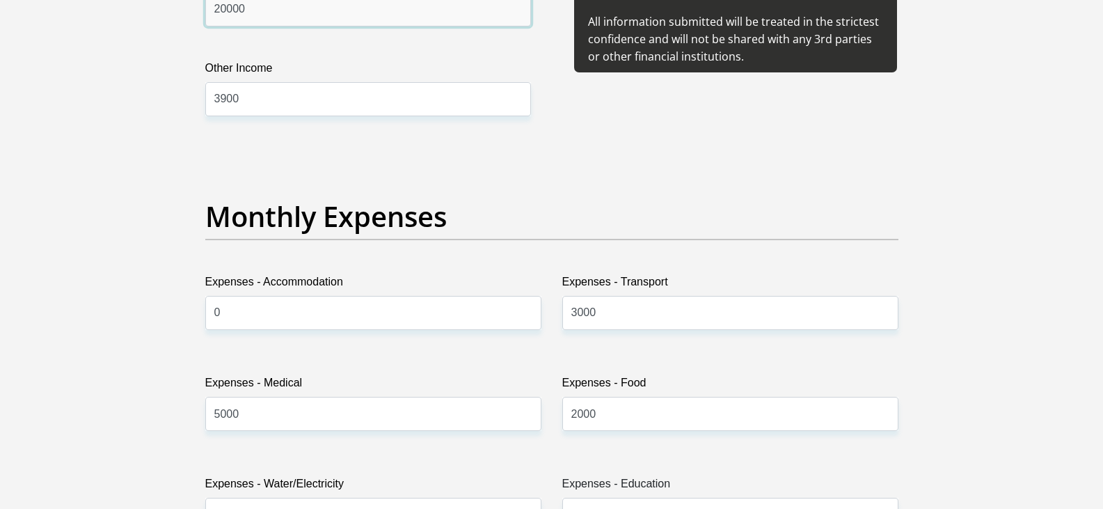
scroll to position [2018, 0]
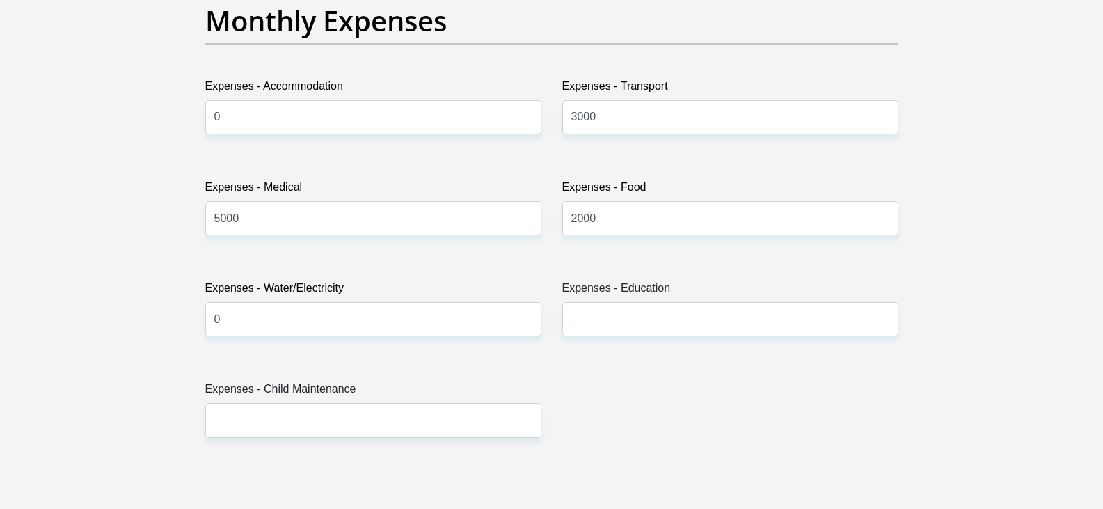
type input "20000"
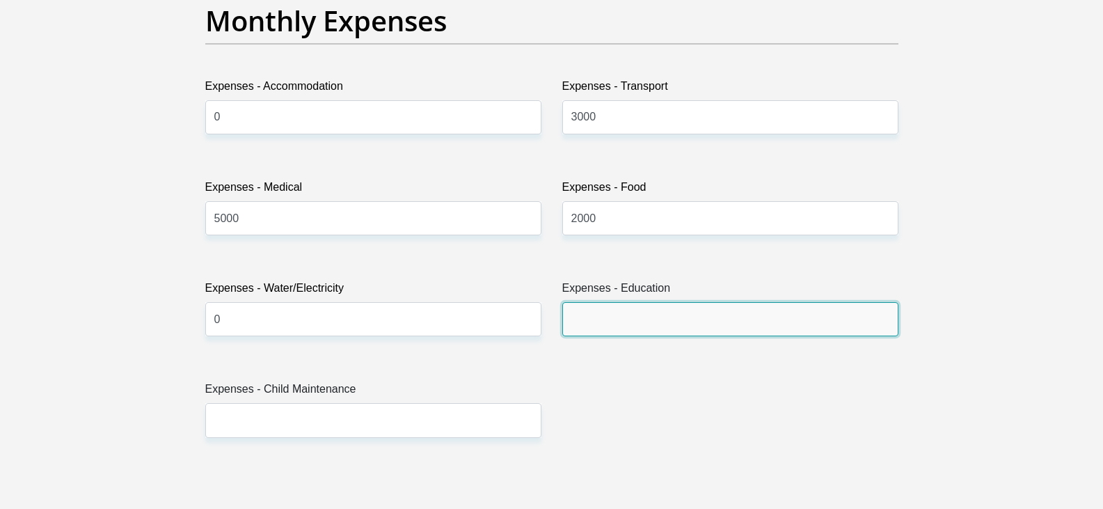
click at [635, 320] on input "Expenses - Education" at bounding box center [730, 319] width 336 height 34
type input "0"
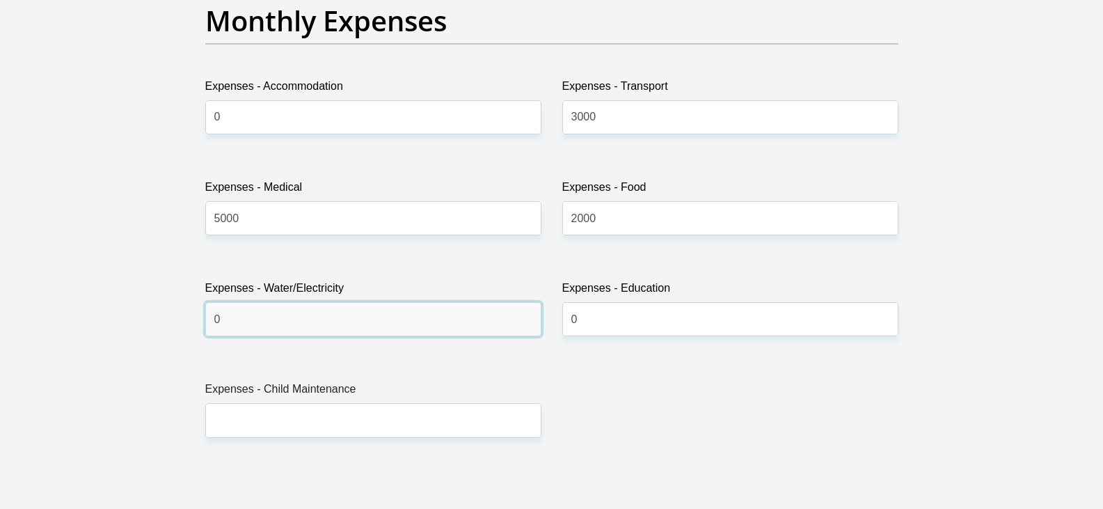
click at [270, 318] on input "0" at bounding box center [373, 319] width 336 height 34
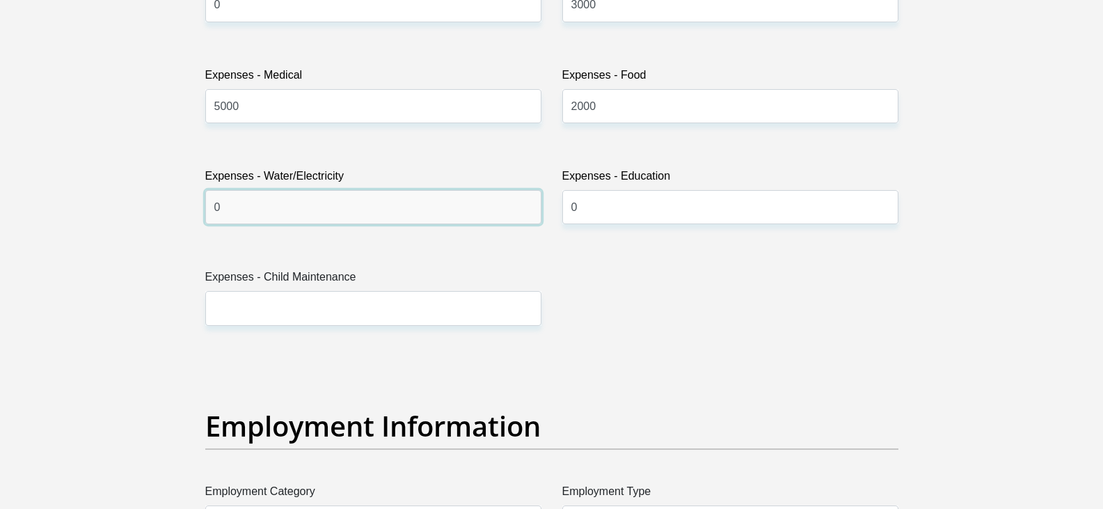
scroll to position [2157, 0]
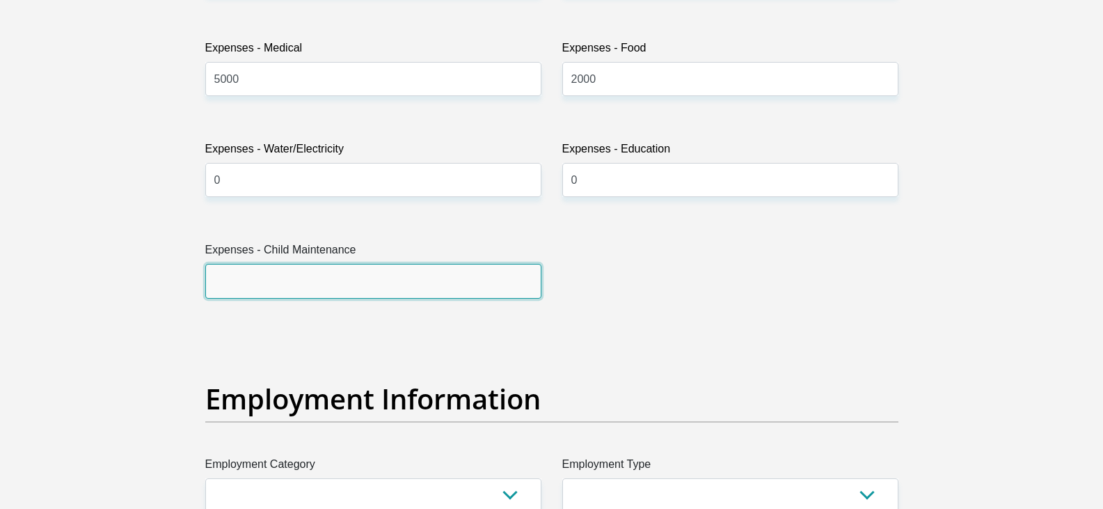
click at [260, 283] on input "Expenses - Child Maintenance" at bounding box center [373, 281] width 336 height 34
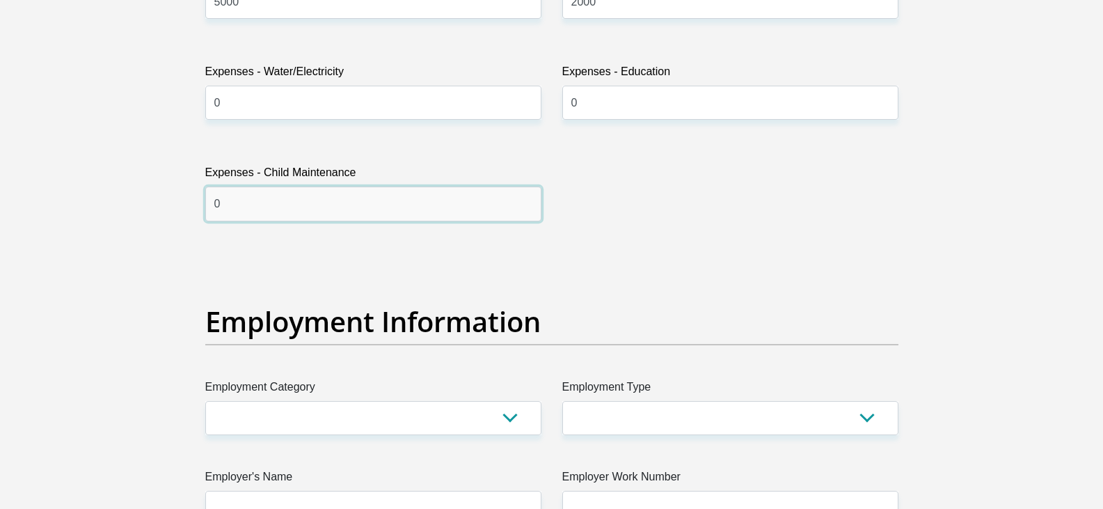
scroll to position [2436, 0]
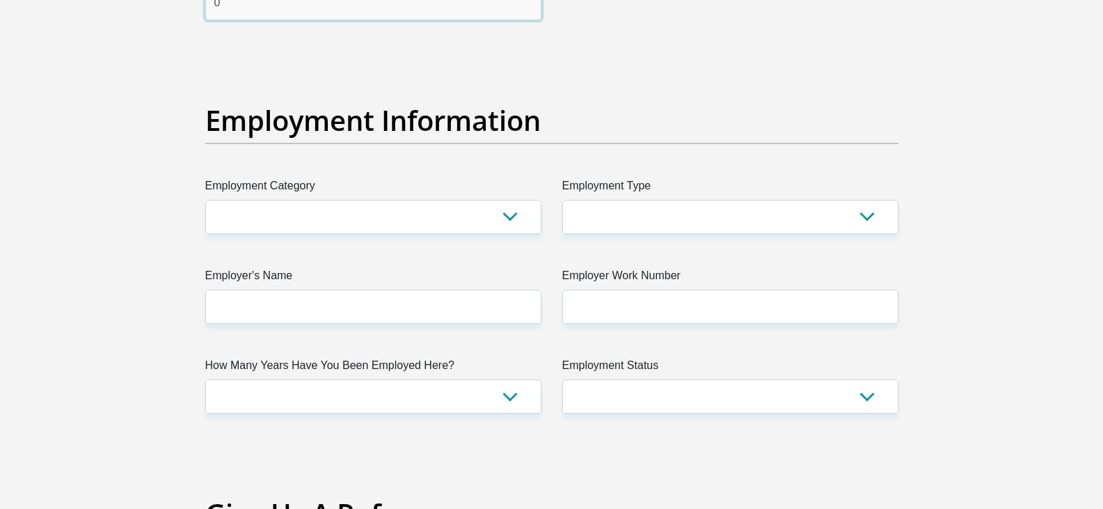
type input "0"
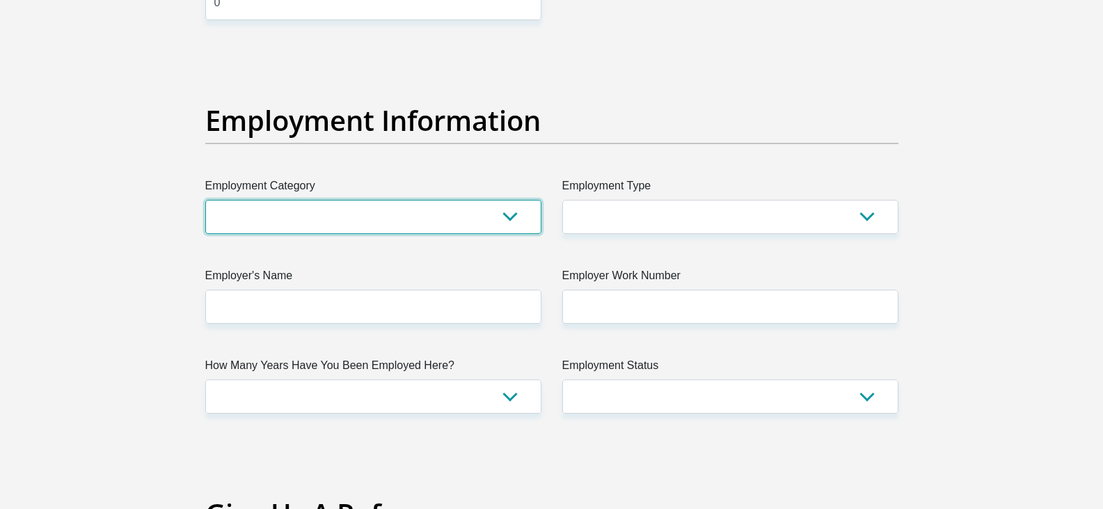
click at [521, 216] on select "AGRICULTURE ALCOHOL & TOBACCO CONSTRUCTION MATERIALS METALLURGY EQUIPMENT FOR R…" at bounding box center [373, 217] width 336 height 34
select select "18"
click at [205, 200] on select "AGRICULTURE ALCOHOL & TOBACCO CONSTRUCTION MATERIALS METALLURGY EQUIPMENT FOR R…" at bounding box center [373, 217] width 336 height 34
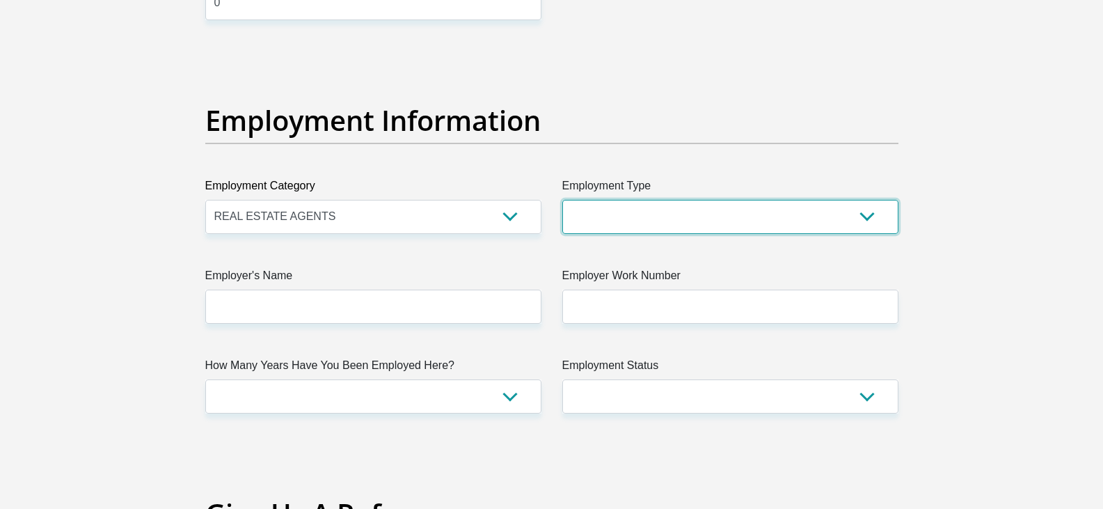
click at [807, 221] on select "College/Lecturer Craft Seller Creative Driver Executive Farmer Forces - Non Com…" at bounding box center [730, 217] width 336 height 34
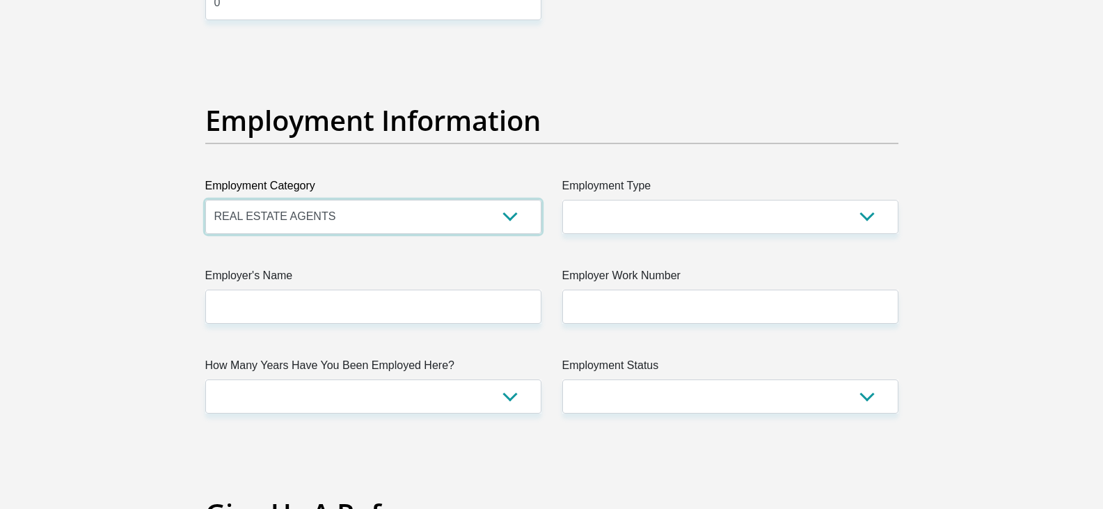
click at [509, 217] on select "AGRICULTURE ALCOHOL & TOBACCO CONSTRUCTION MATERIALS METALLURGY EQUIPMENT FOR R…" at bounding box center [373, 217] width 336 height 34
click at [142, 132] on section "Personal Details Title Mr Ms Mrs Dr [PERSON_NAME] First Name BaldtJuan Surname …" at bounding box center [551, 51] width 1103 height 4851
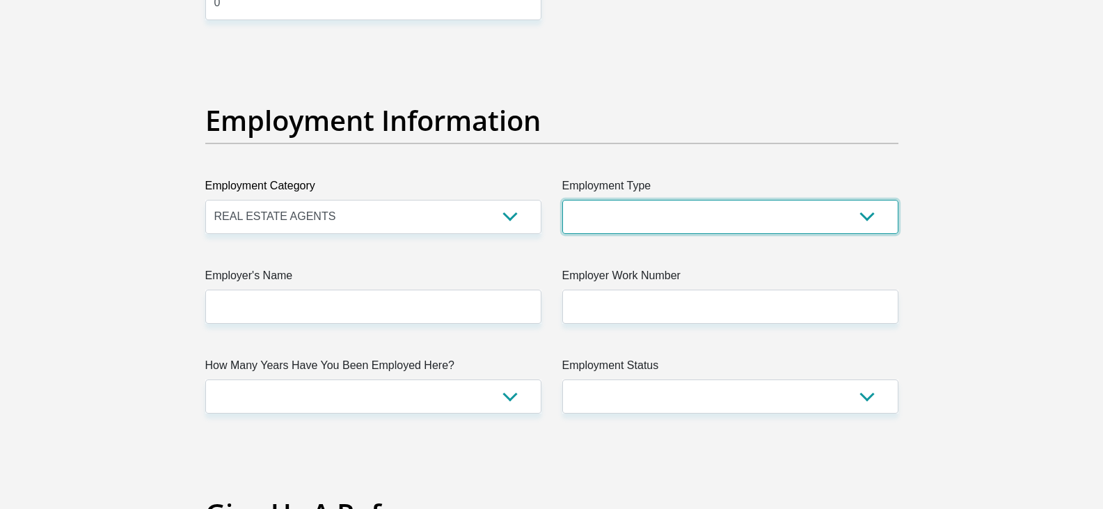
click at [867, 214] on select "College/Lecturer Craft Seller Creative Driver Executive Farmer Forces - Non Com…" at bounding box center [730, 217] width 336 height 34
select select "Unknown/Other"
click at [562, 200] on select "College/Lecturer Craft Seller Creative Driver Executive Farmer Forces - Non Com…" at bounding box center [730, 217] width 336 height 34
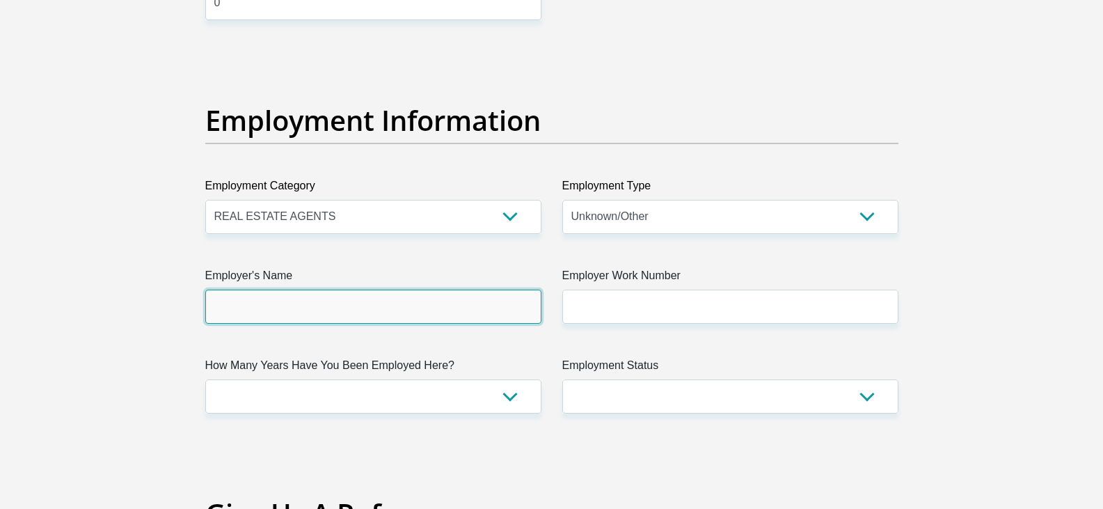
click at [297, 304] on input "Employer's Name" at bounding box center [373, 306] width 336 height 34
type input "ImexSA"
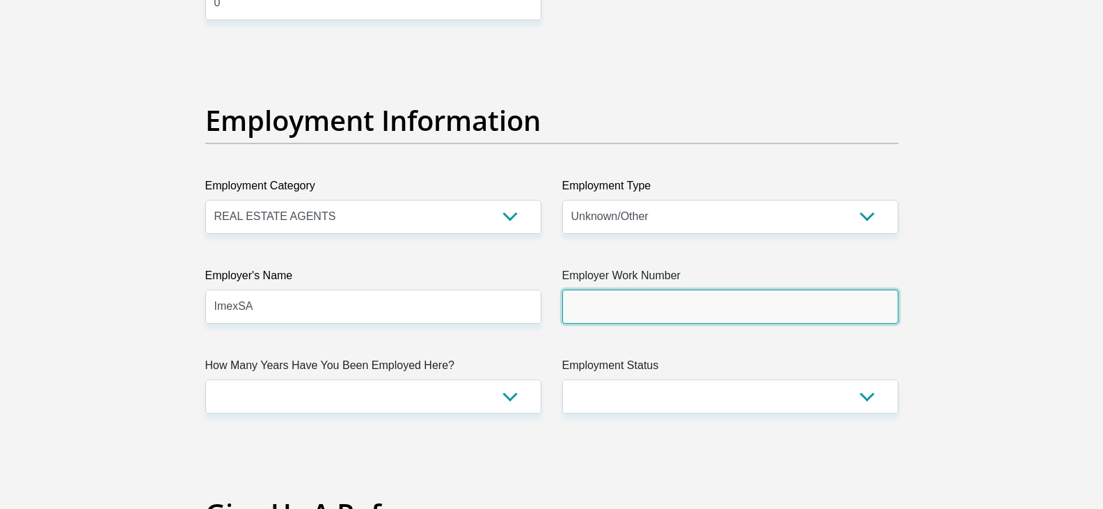
click at [602, 310] on input "Employer Work Number" at bounding box center [730, 306] width 336 height 34
type input "0824500708"
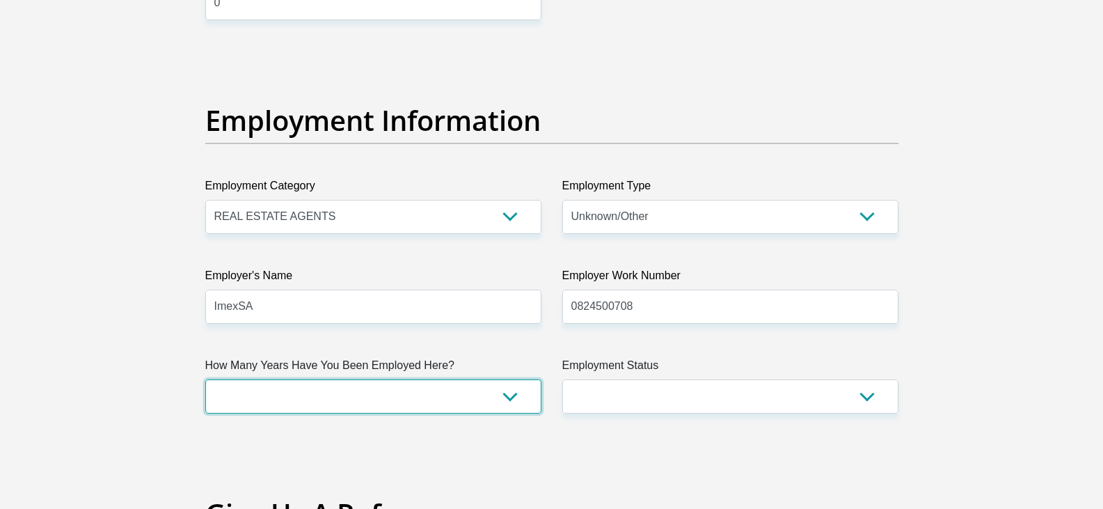
click at [504, 390] on select "less than 1 year 1-3 years 3-5 years 5+ years" at bounding box center [373, 396] width 336 height 34
select select "60"
click at [205, 379] on select "less than 1 year 1-3 years 3-5 years 5+ years" at bounding box center [373, 396] width 336 height 34
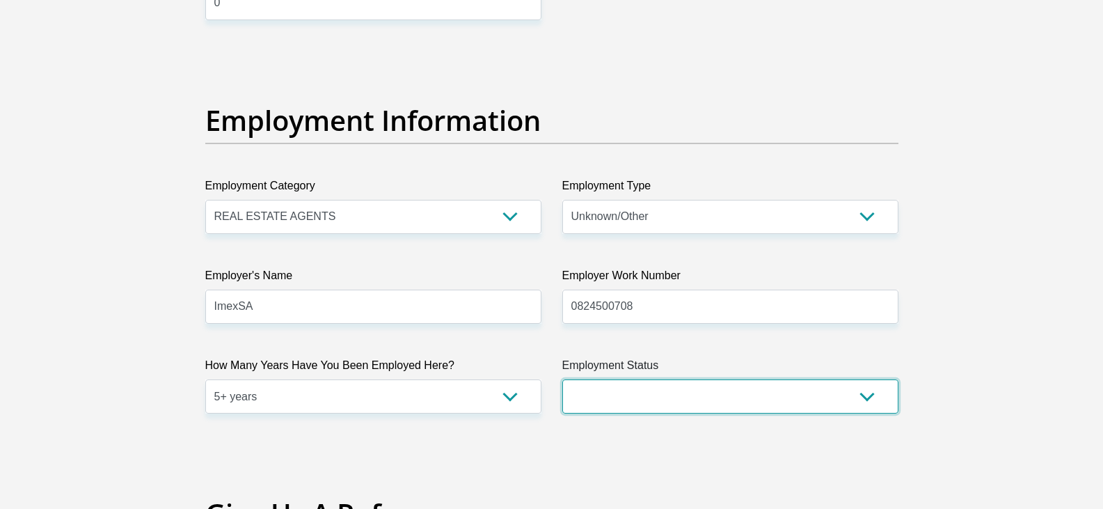
click at [705, 392] on select "Permanent/Full-time Part-time/Casual [DEMOGRAPHIC_DATA] Worker Self-Employed Ho…" at bounding box center [730, 396] width 336 height 34
select select "1"
click at [562, 379] on select "Permanent/Full-time Part-time/Casual [DEMOGRAPHIC_DATA] Worker Self-Employed Ho…" at bounding box center [730, 396] width 336 height 34
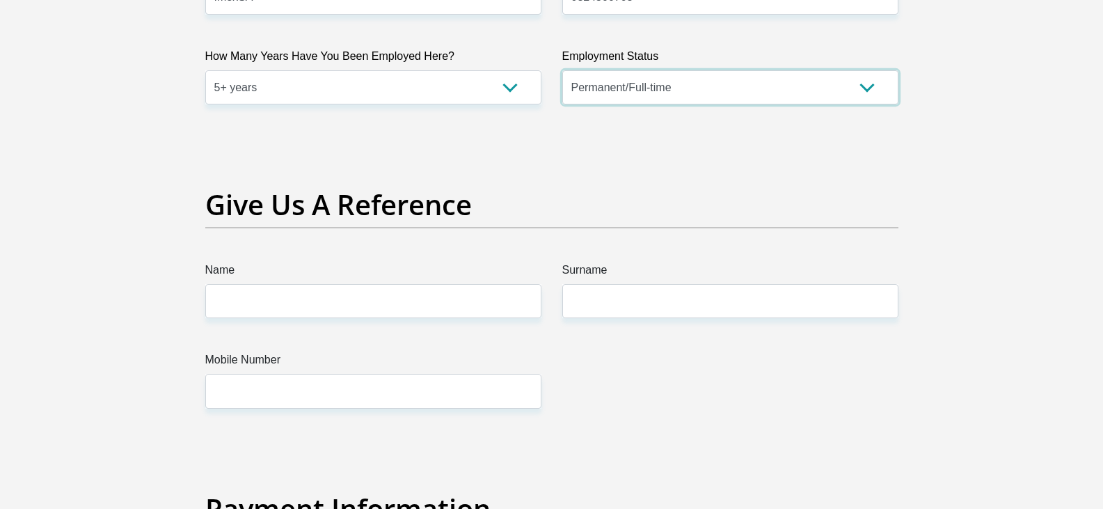
scroll to position [2783, 0]
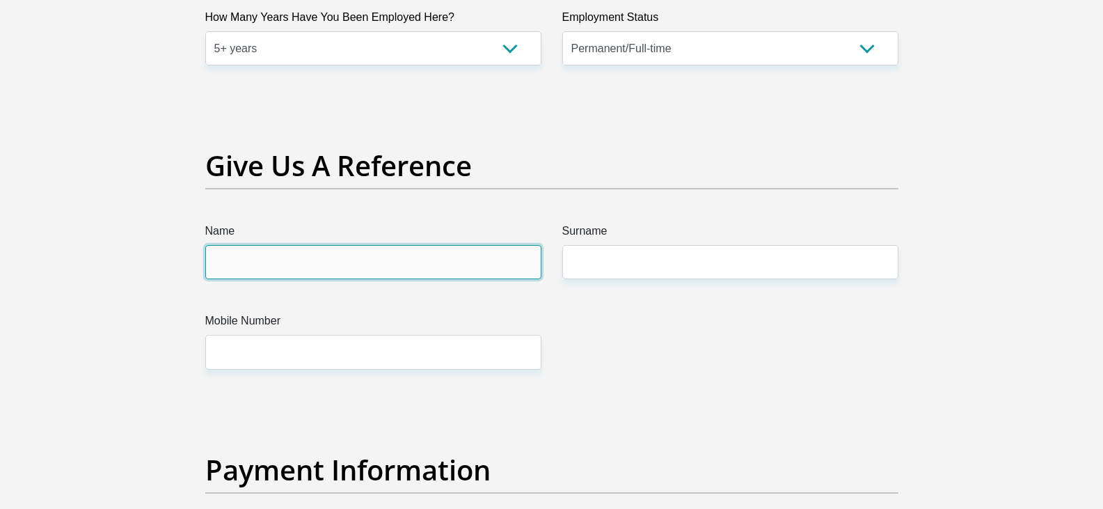
click at [354, 270] on input "Name" at bounding box center [373, 262] width 336 height 34
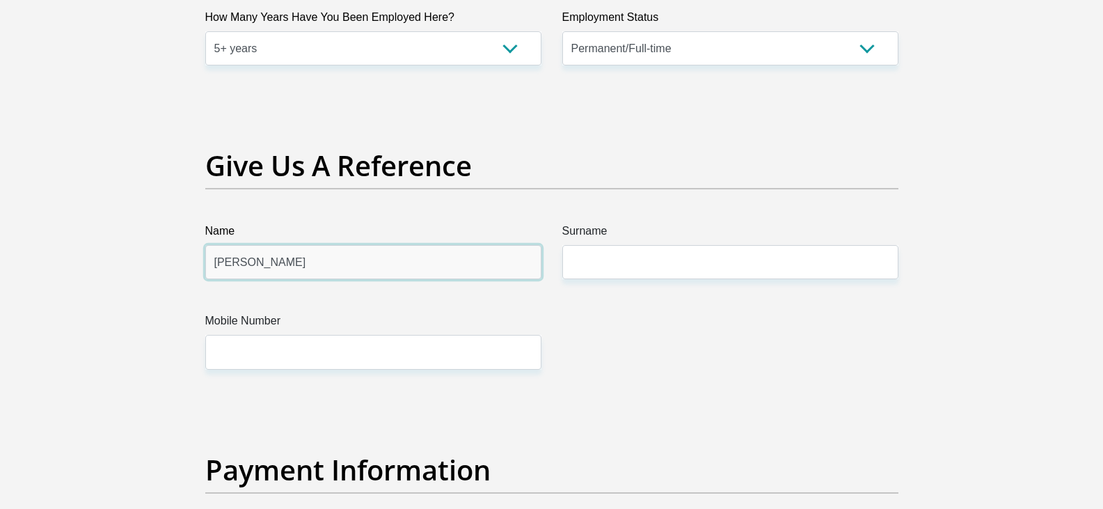
type input "[PERSON_NAME]"
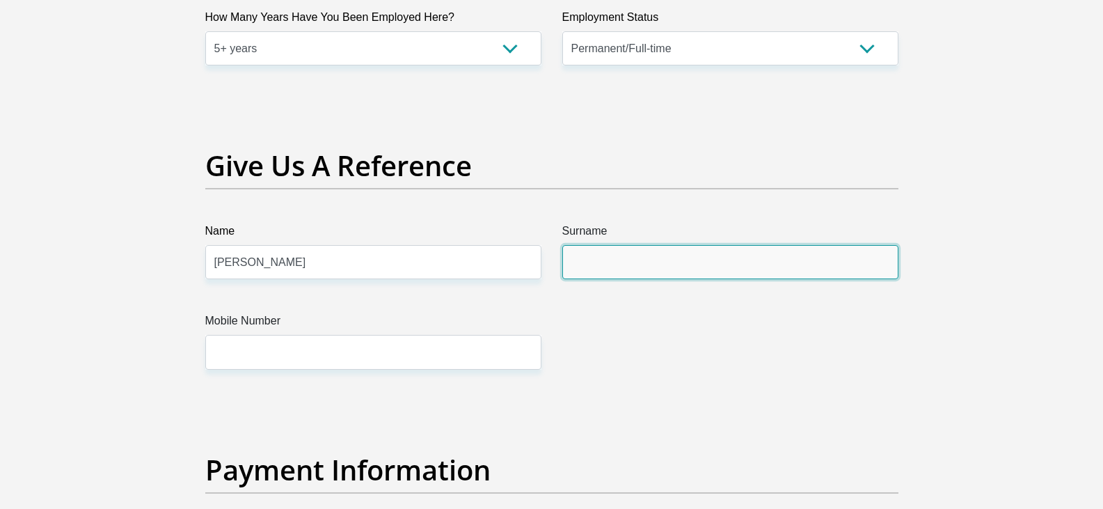
click at [594, 253] on input "Surname" at bounding box center [730, 262] width 336 height 34
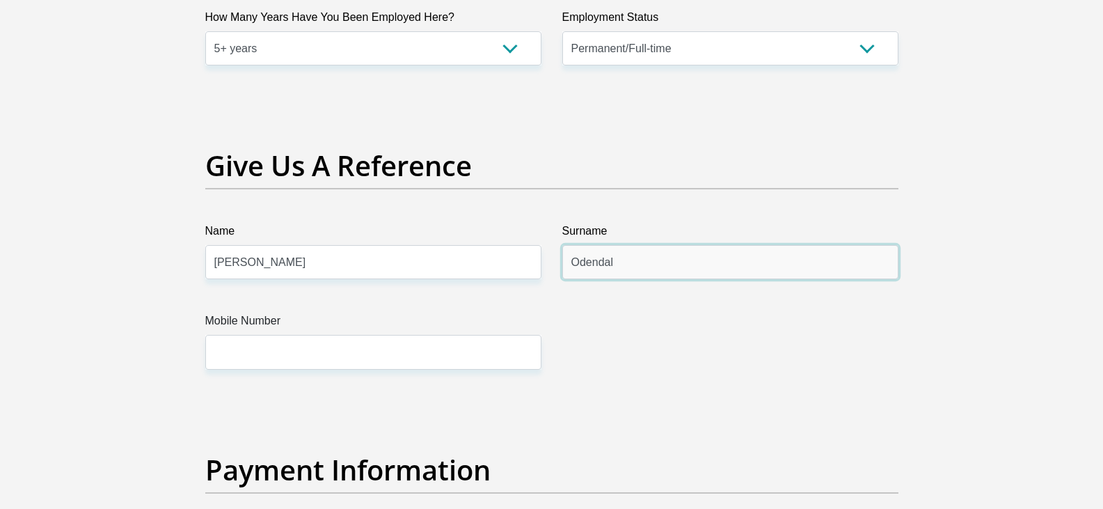
type input "Odendal"
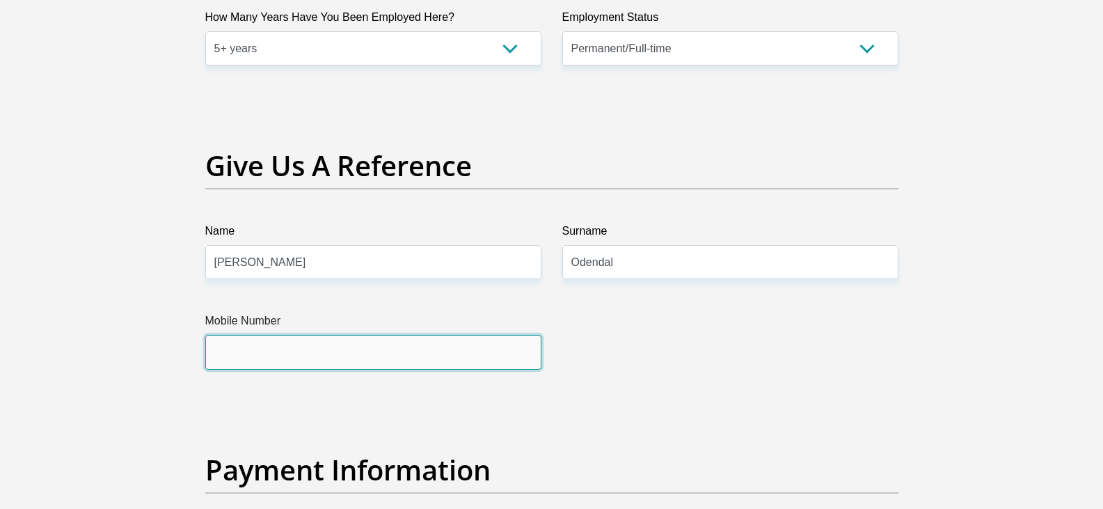
click at [354, 356] on input "Mobile Number" at bounding box center [373, 352] width 336 height 34
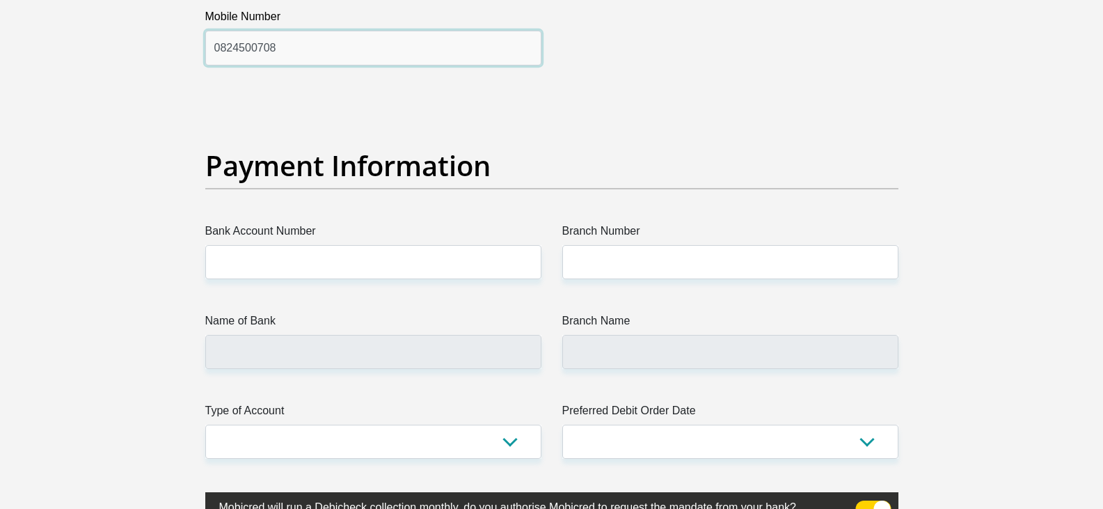
scroll to position [3131, 0]
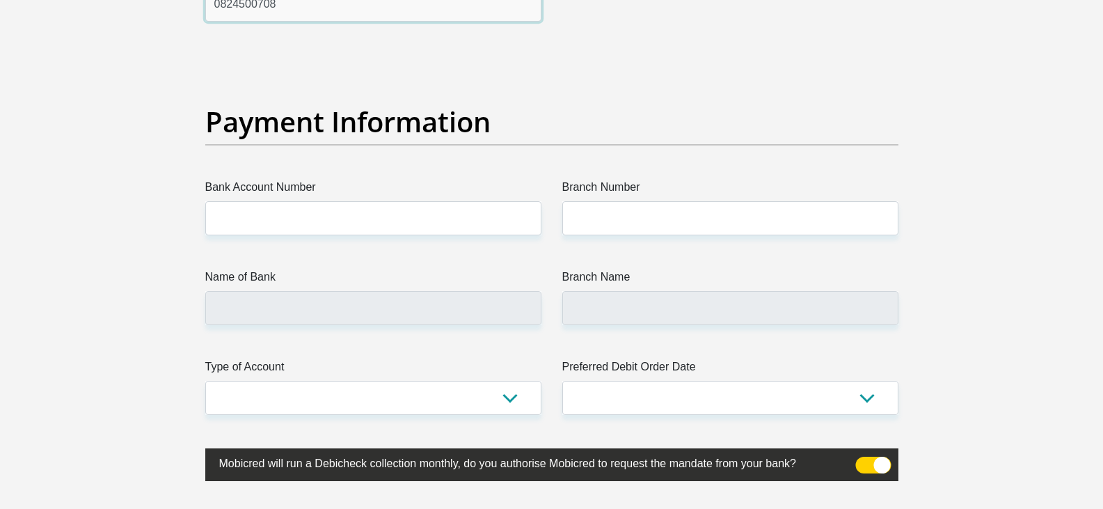
type input "0824500708"
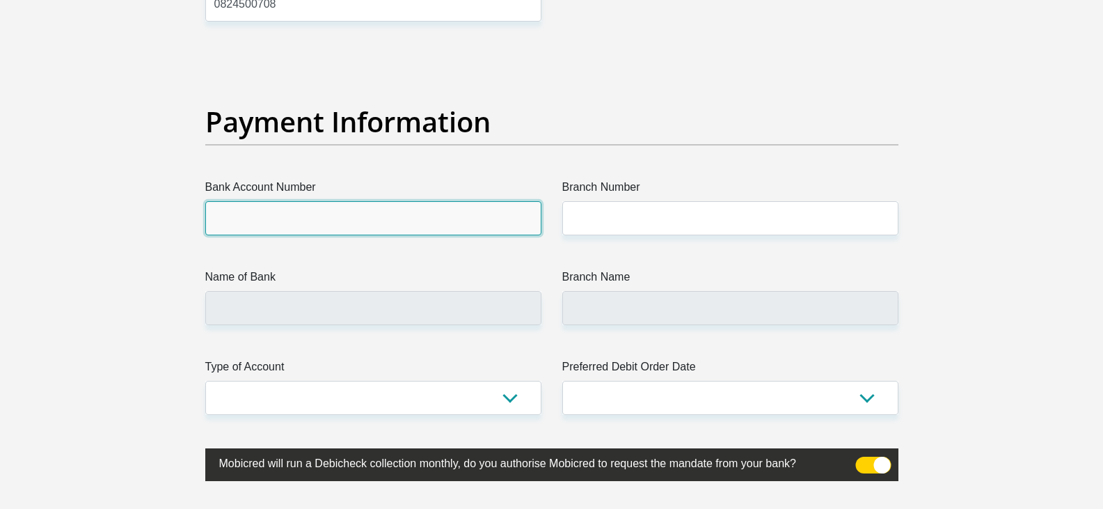
click at [266, 210] on input "Bank Account Number" at bounding box center [373, 218] width 336 height 34
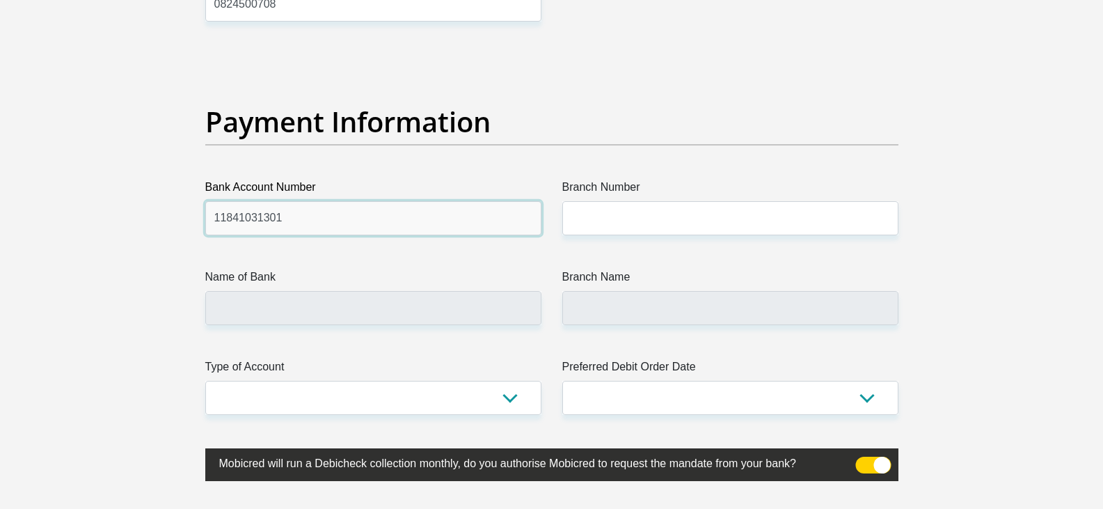
type input "11841031301"
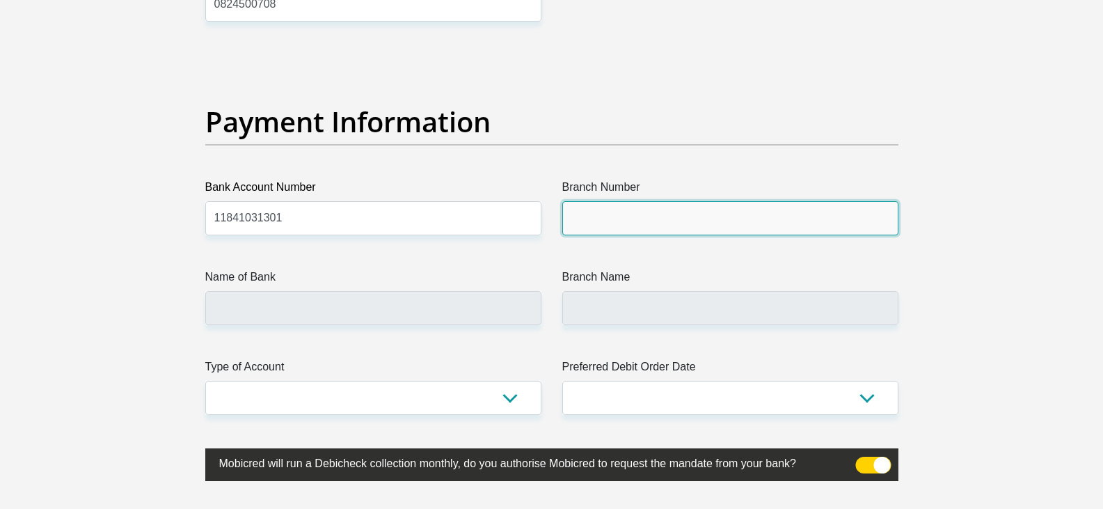
click at [662, 222] on input "Branch Number" at bounding box center [730, 218] width 336 height 34
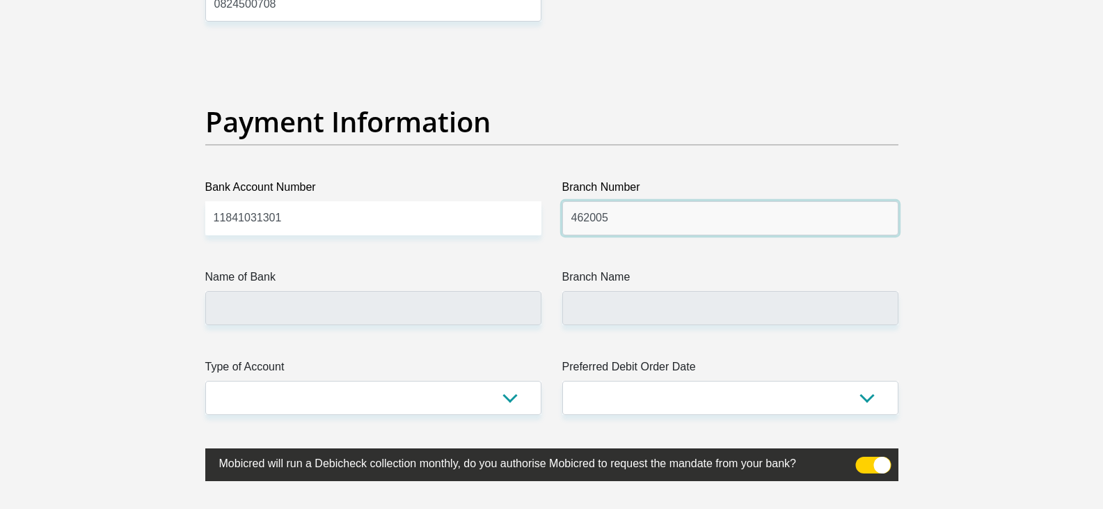
type input "462005"
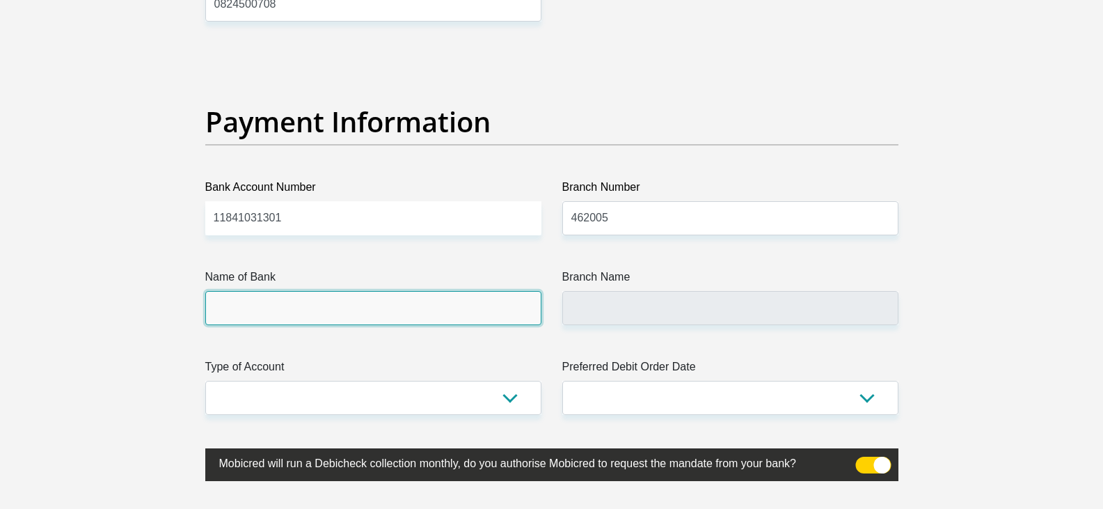
click at [356, 324] on input "Name of Bank" at bounding box center [373, 308] width 336 height 34
type input "BIDVEST BANK LIMITED"
type input "BIDVEST BANK"
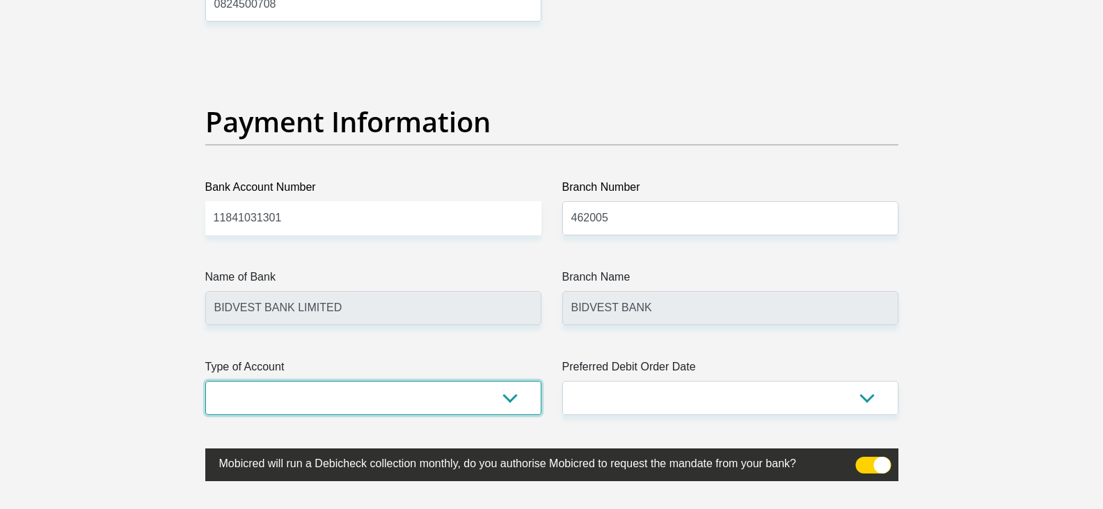
click at [485, 392] on select "Cheque Savings" at bounding box center [373, 398] width 336 height 34
select select "SAV"
click at [205, 381] on select "Cheque Savings" at bounding box center [373, 398] width 336 height 34
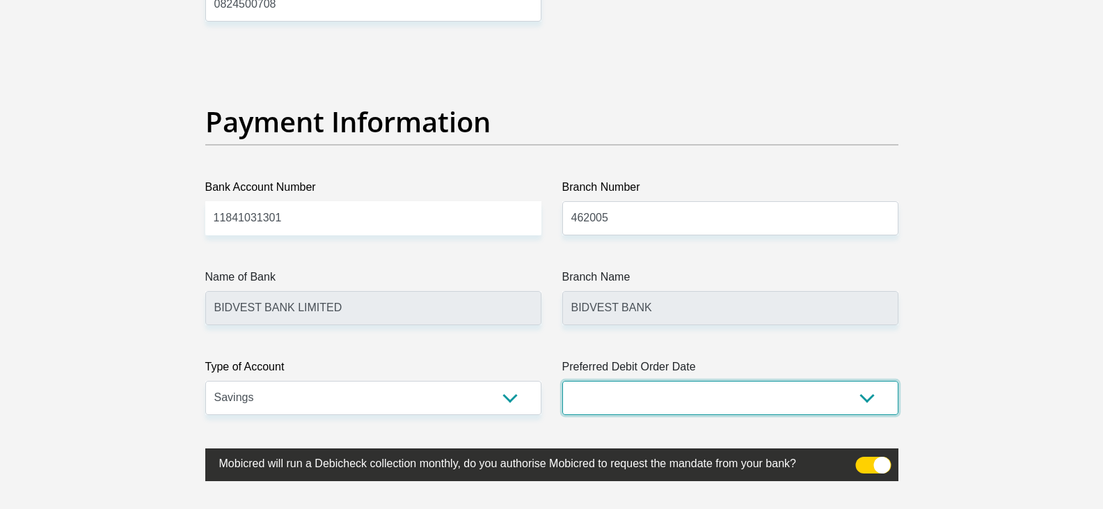
click at [641, 400] on select "1st 2nd 3rd 4th 5th 7th 18th 19th 20th 21st 22nd 23rd 24th 25th 26th 27th 28th …" at bounding box center [730, 398] width 336 height 34
select select "1"
click at [562, 381] on select "1st 2nd 3rd 4th 5th 7th 18th 19th 20th 21st 22nd 23rd 24th 25th 26th 27th 28th …" at bounding box center [730, 398] width 336 height 34
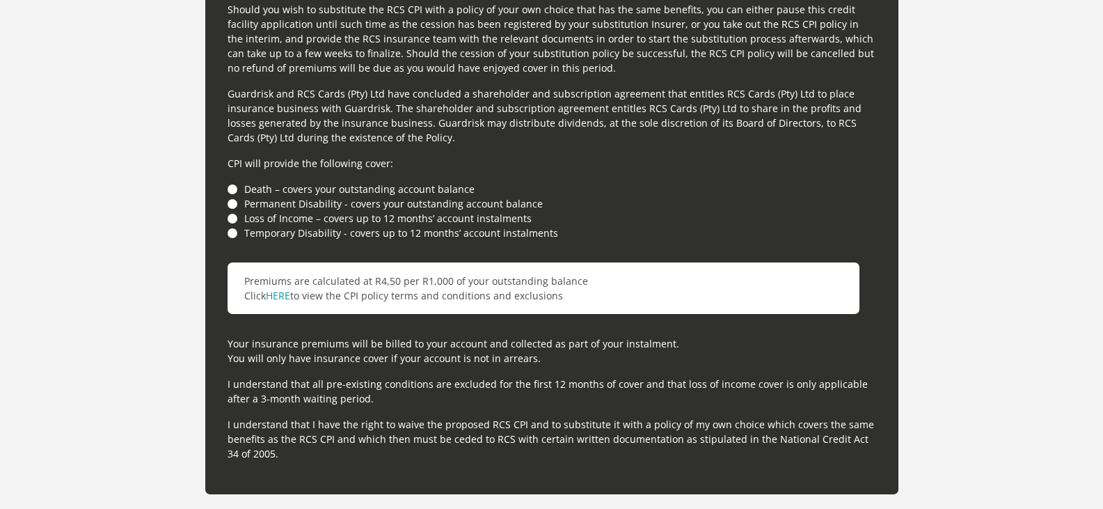
scroll to position [3827, 0]
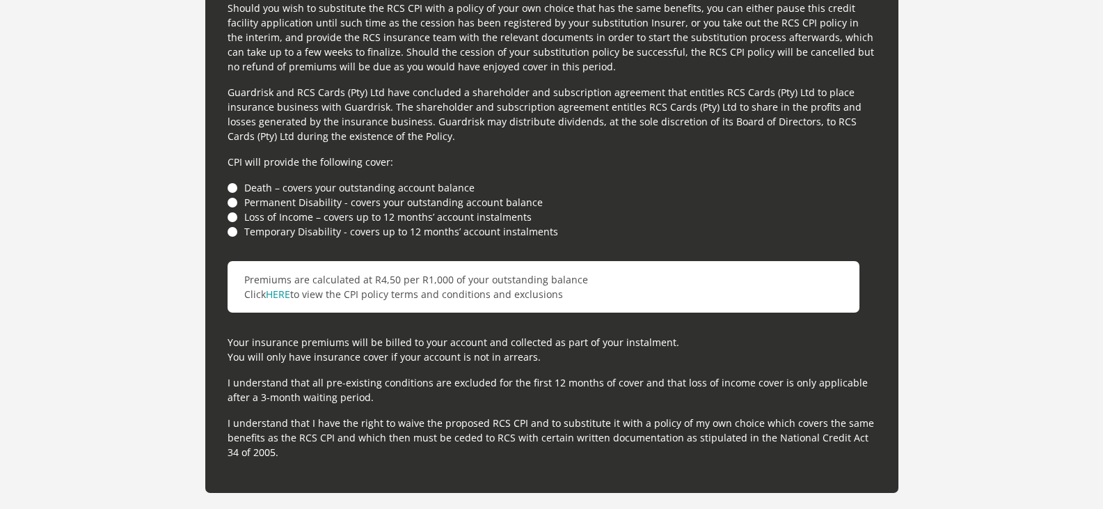
click at [231, 182] on li "Death – covers your outstanding account balance" at bounding box center [552, 187] width 649 height 15
click at [231, 200] on li "Permanent Disability - covers your outstanding account balance" at bounding box center [552, 202] width 649 height 15
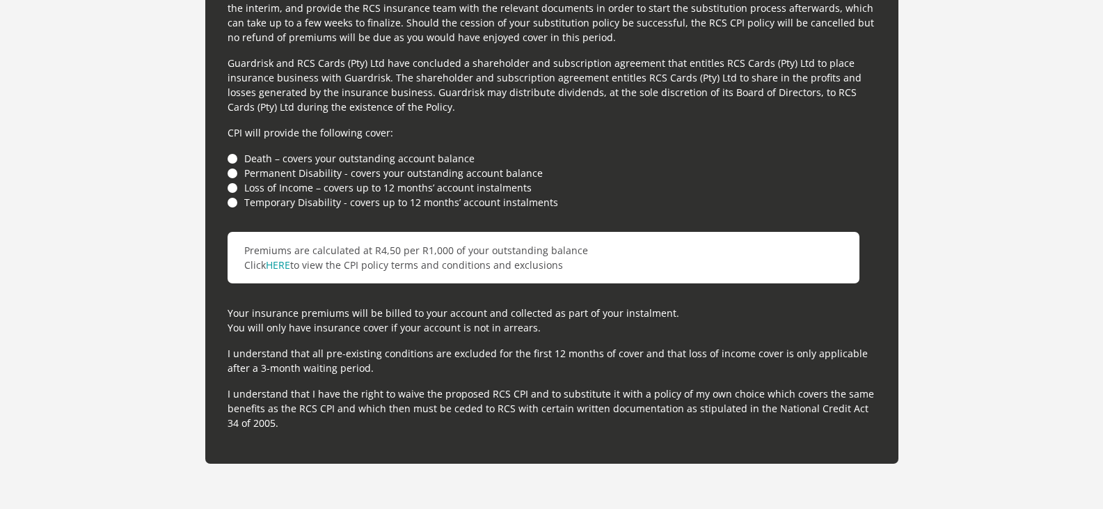
scroll to position [3758, 0]
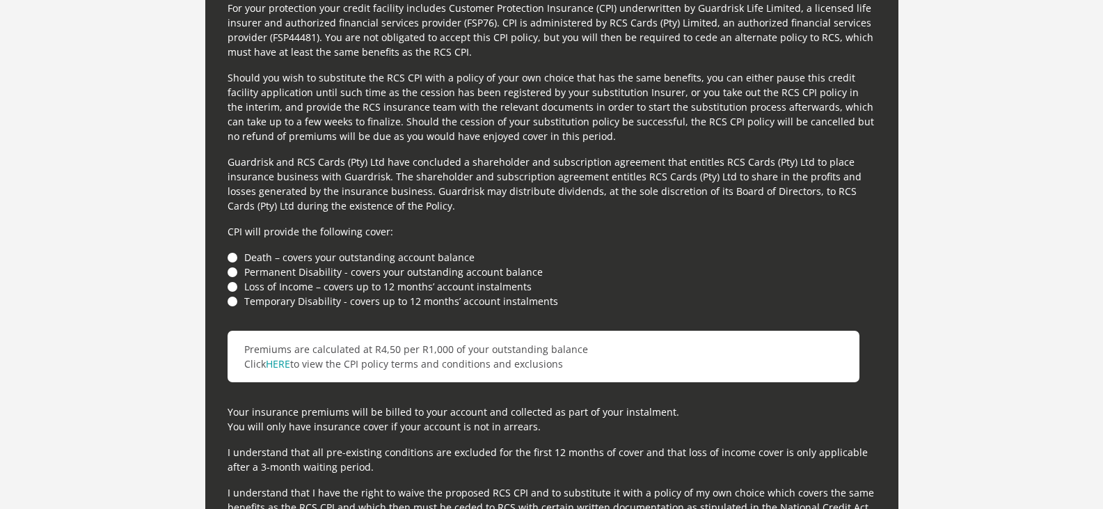
click at [232, 255] on li "Death – covers your outstanding account balance" at bounding box center [552, 257] width 649 height 15
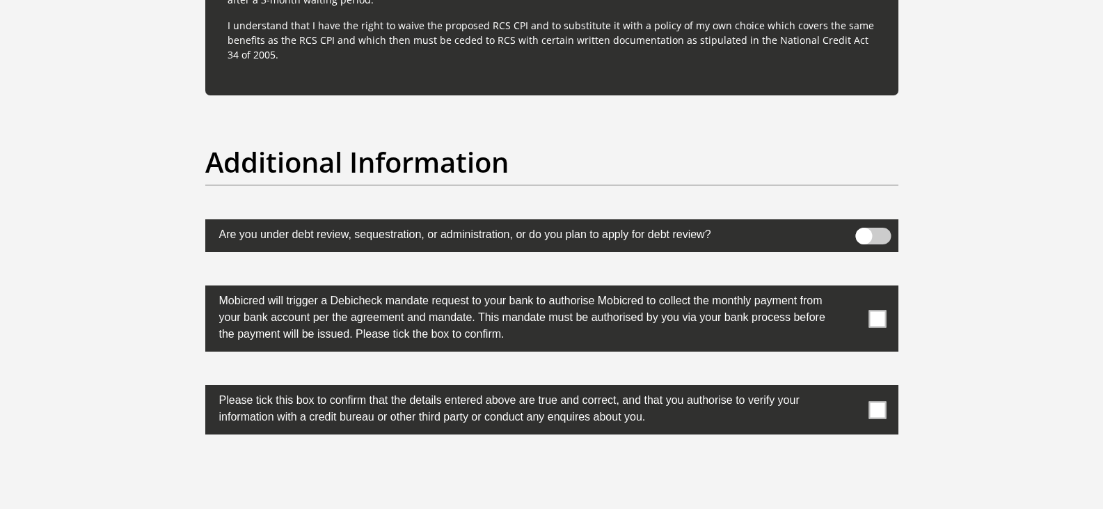
scroll to position [4245, 0]
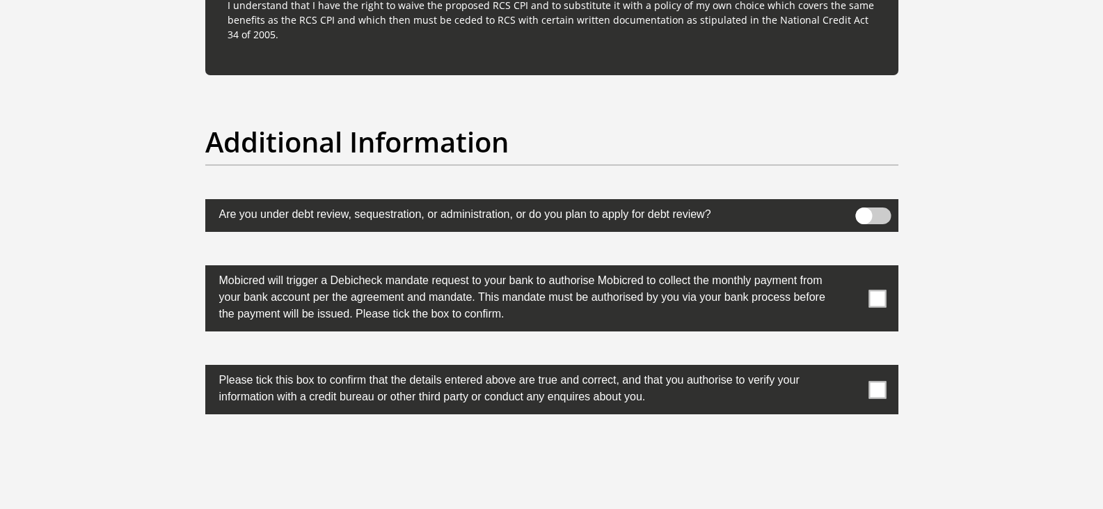
click at [880, 216] on span at bounding box center [872, 215] width 35 height 17
click at [864, 211] on input "checkbox" at bounding box center [864, 211] width 0 height 0
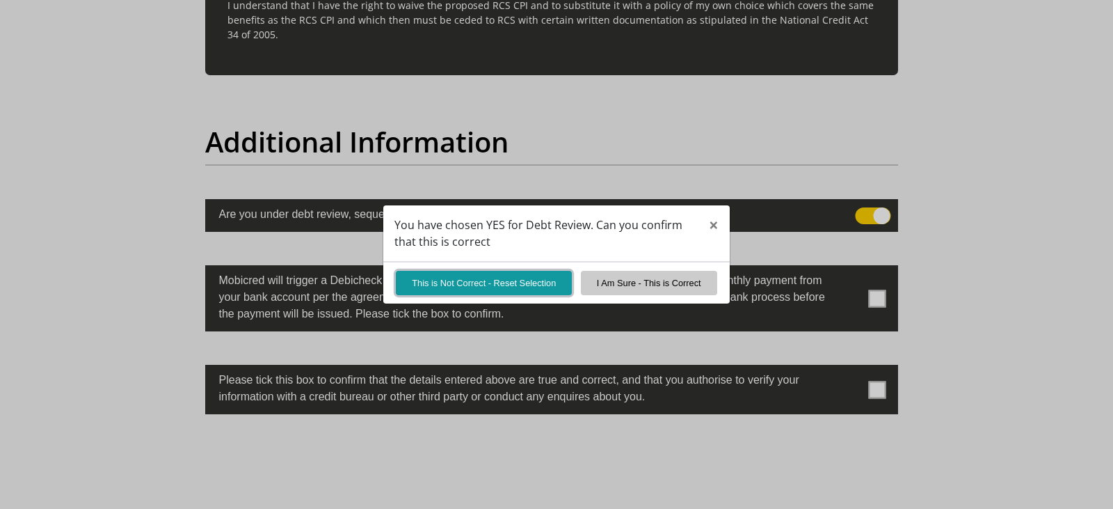
click at [452, 286] on button "This is Not Correct - Reset Selection" at bounding box center [484, 283] width 176 height 24
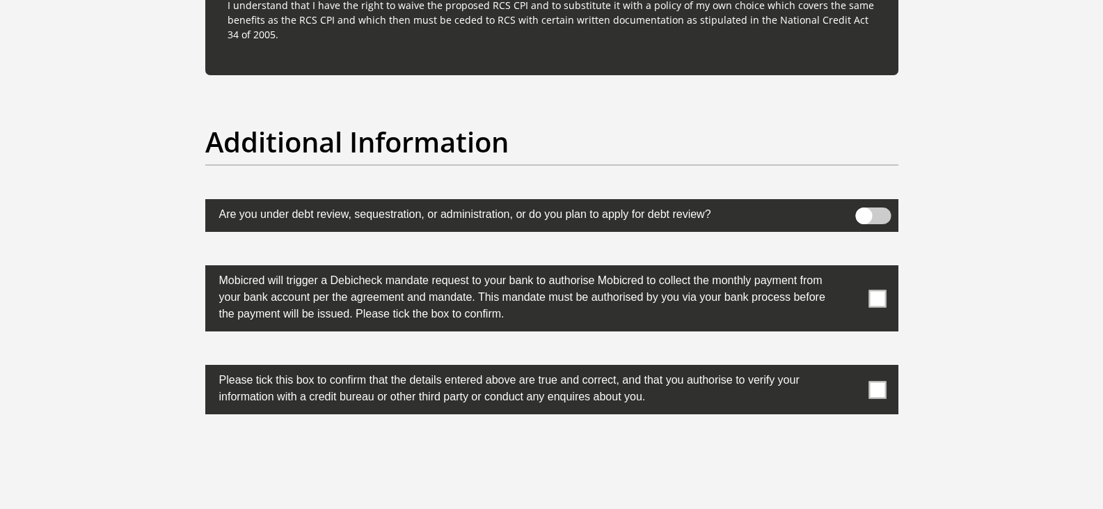
click at [878, 297] on span at bounding box center [876, 297] width 17 height 17
click at [850, 269] on input "checkbox" at bounding box center [850, 269] width 0 height 0
click at [875, 392] on span at bounding box center [876, 389] width 17 height 17
click at [850, 368] on input "checkbox" at bounding box center [850, 368] width 0 height 0
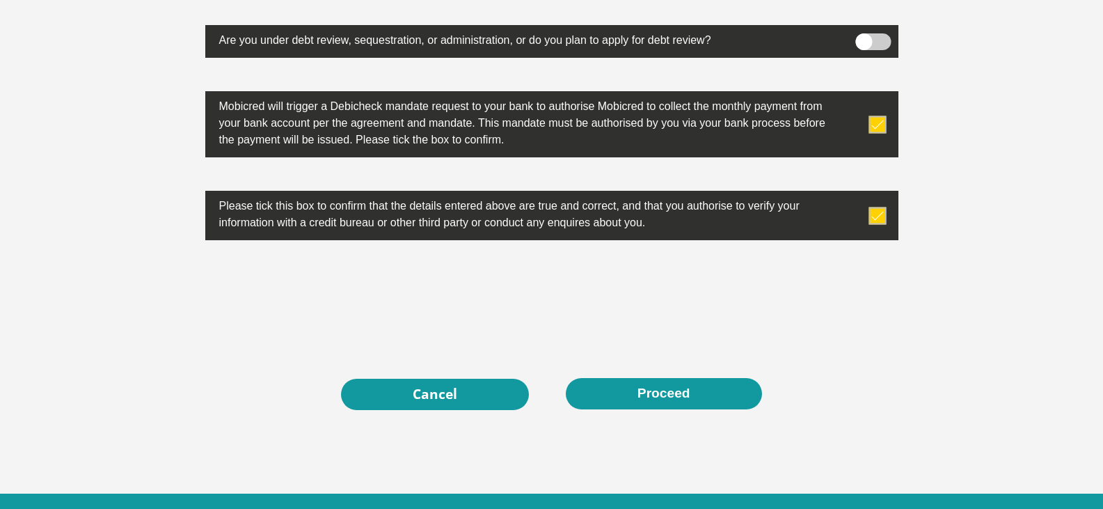
scroll to position [4454, 0]
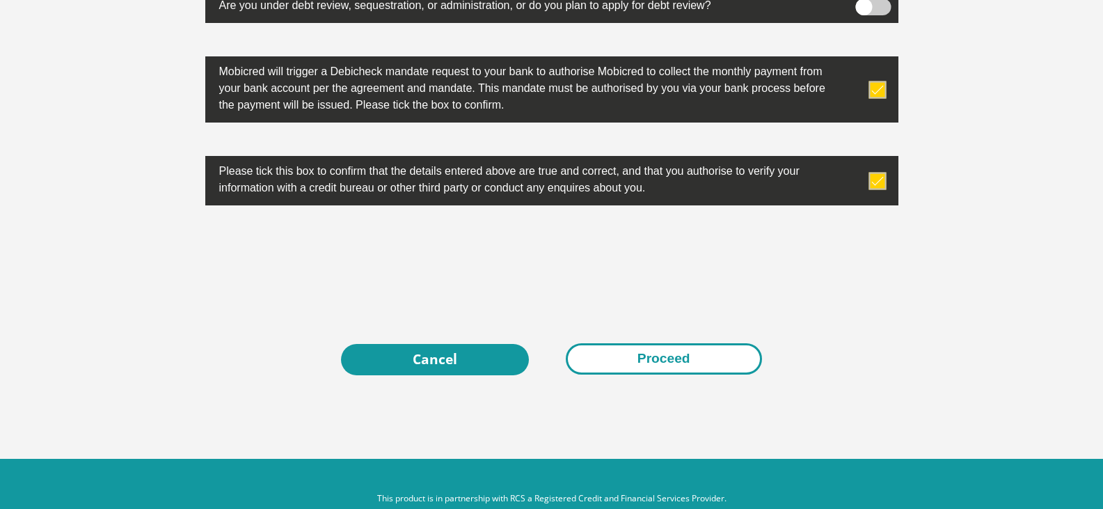
click at [681, 349] on button "Proceed" at bounding box center [664, 358] width 196 height 31
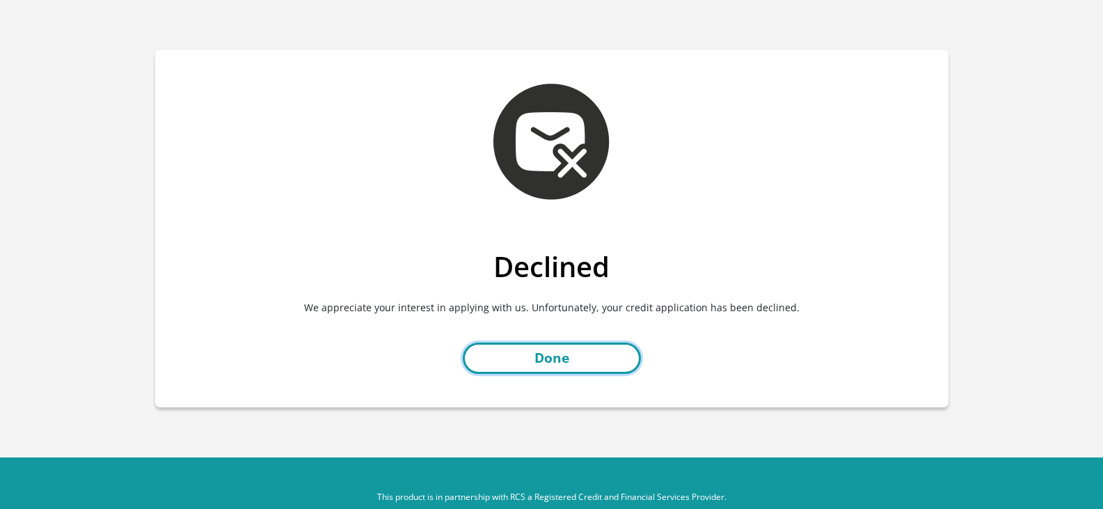
click at [541, 363] on link "Done" at bounding box center [552, 357] width 178 height 31
